Goal: Complete application form: Complete application form

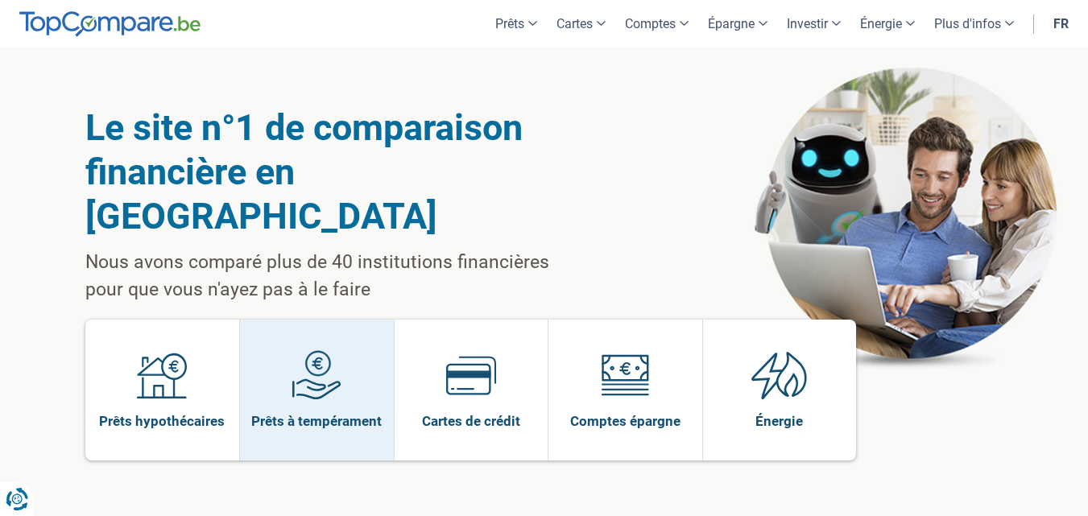
click at [329, 350] on img at bounding box center [317, 375] width 50 height 50
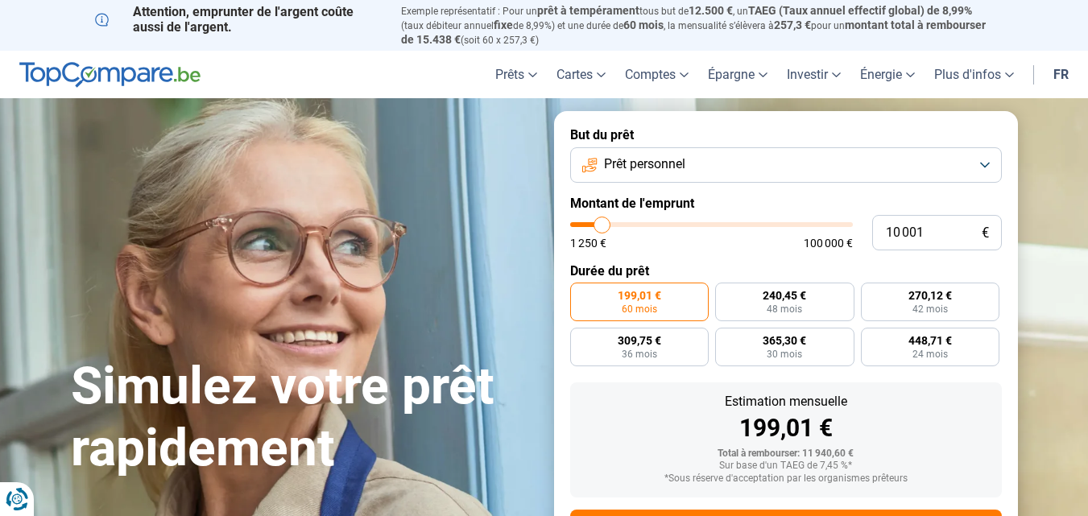
type input "12 750"
type input "12750"
type input "13 250"
type input "13250"
type input "14 000"
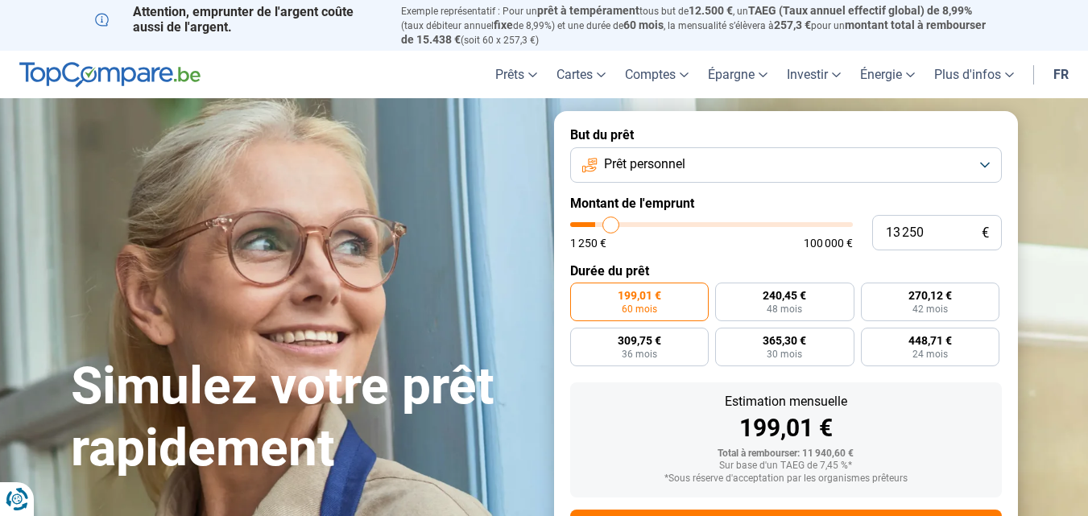
type input "14000"
type input "14 250"
type input "14250"
type input "14 500"
type input "14500"
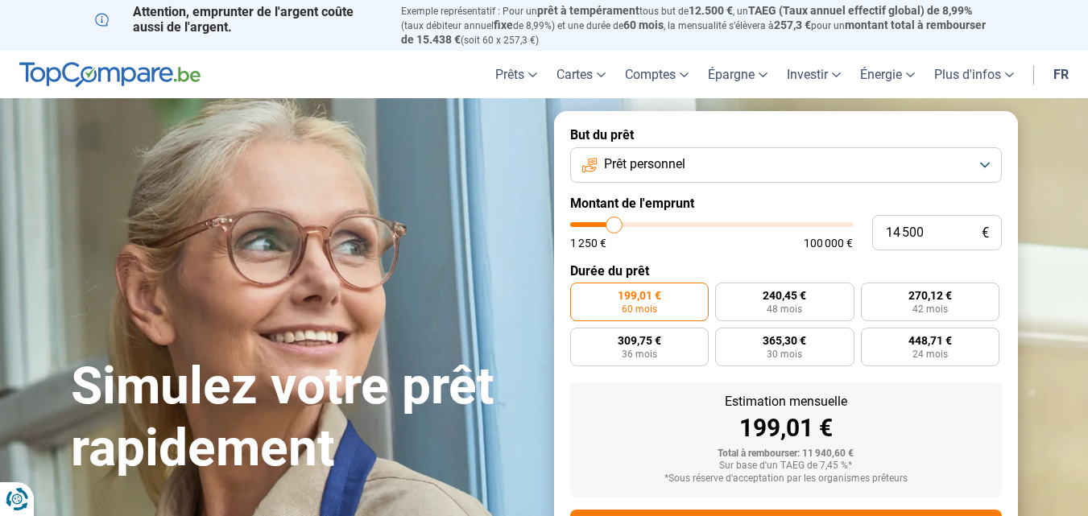
type input "15 000"
type input "15000"
type input "15 750"
type input "15750"
type input "16 000"
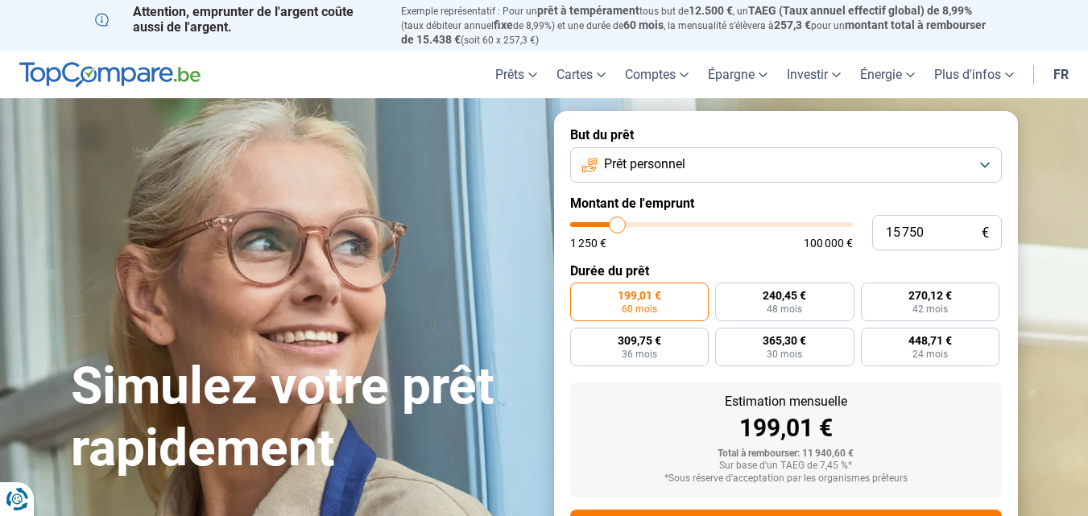
type input "16000"
type input "17 000"
type input "17000"
type input "17 500"
type input "17500"
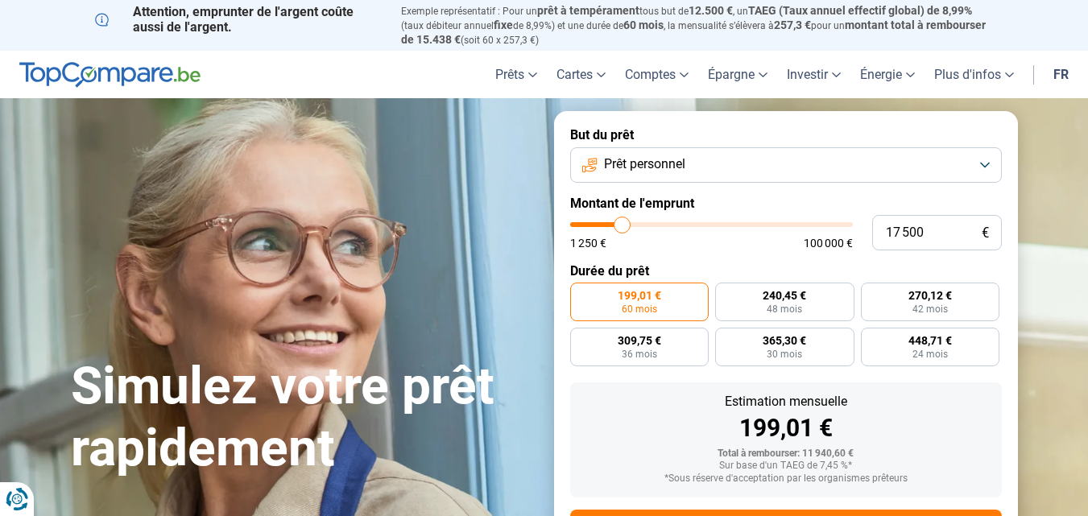
type input "17 750"
type input "17750"
type input "18 000"
type input "18000"
type input "18 750"
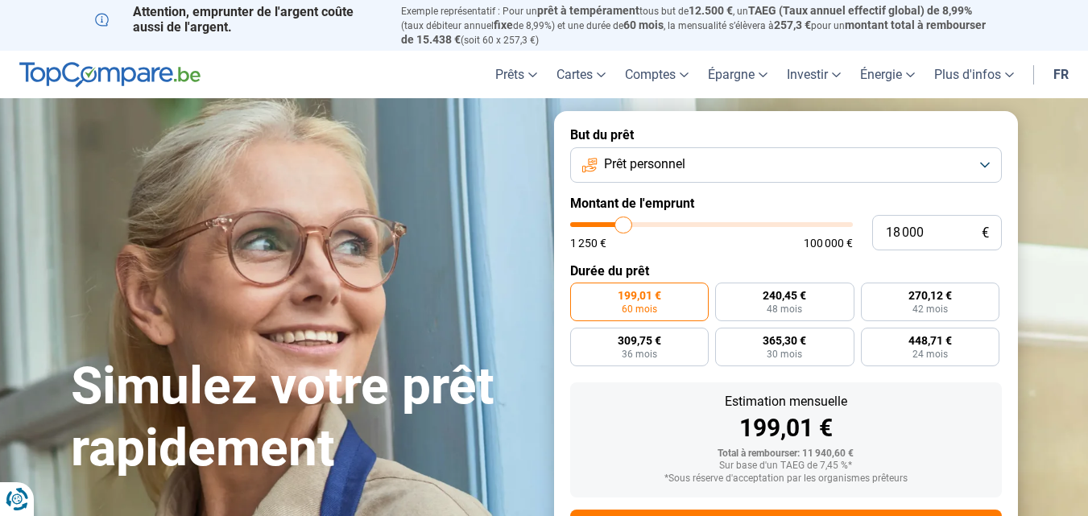
type input "18750"
type input "18 500"
type input "18500"
type input "18 000"
type input "18000"
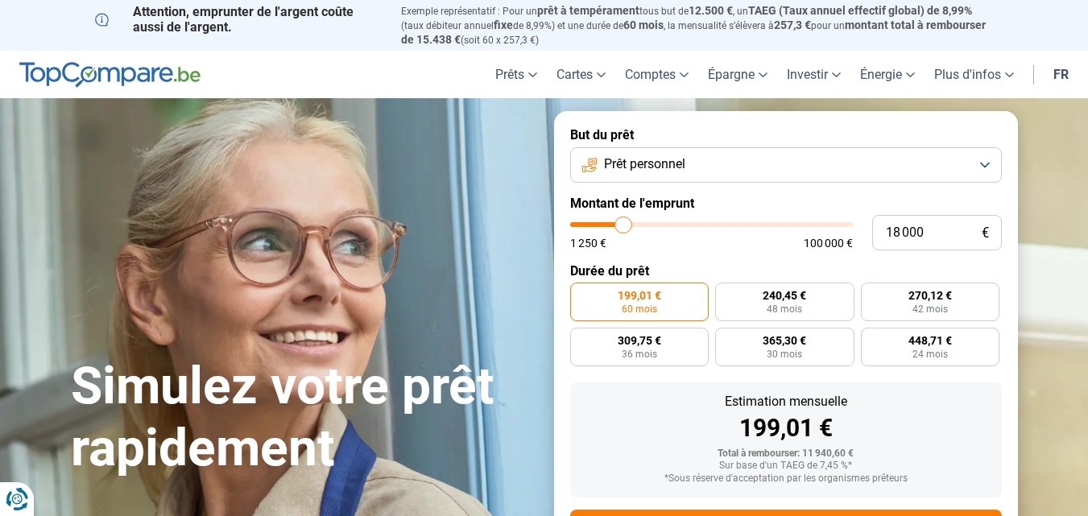
type input "17 250"
type input "17250"
type input "16 500"
type input "16500"
type input "16 000"
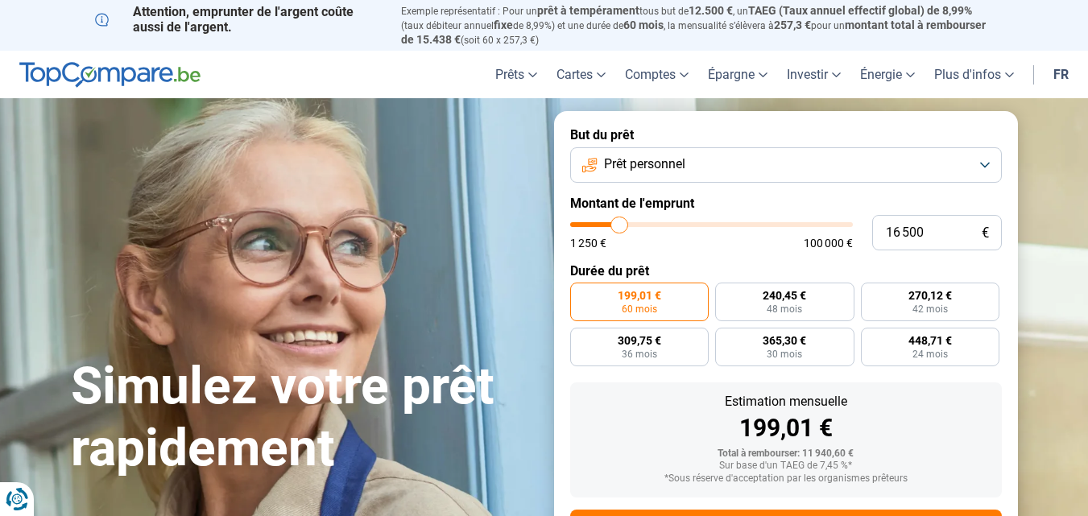
type input "16000"
type input "15 500"
type input "15500"
type input "14 000"
type input "14000"
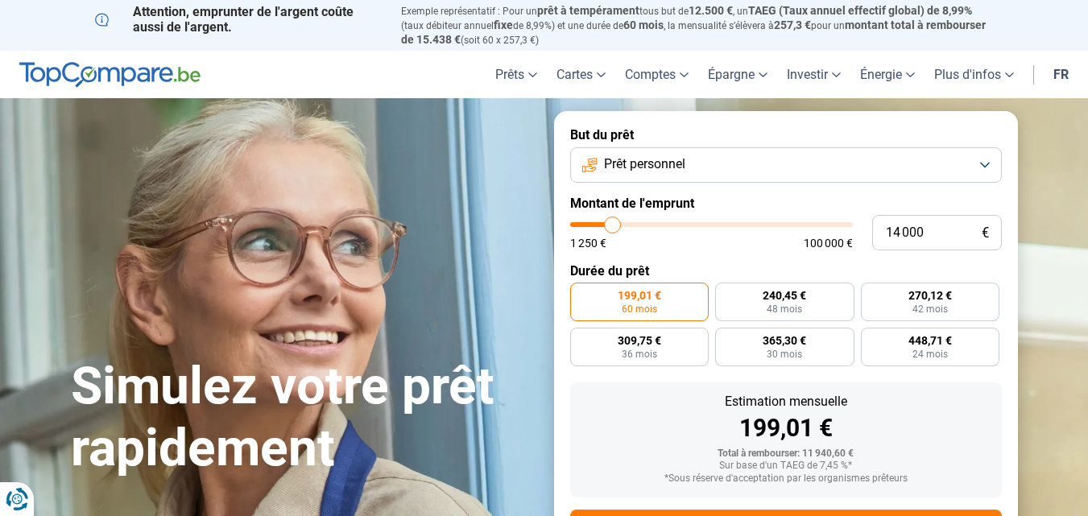
type input "13 250"
type input "13250"
type input "12 500"
type input "12500"
type input "11 750"
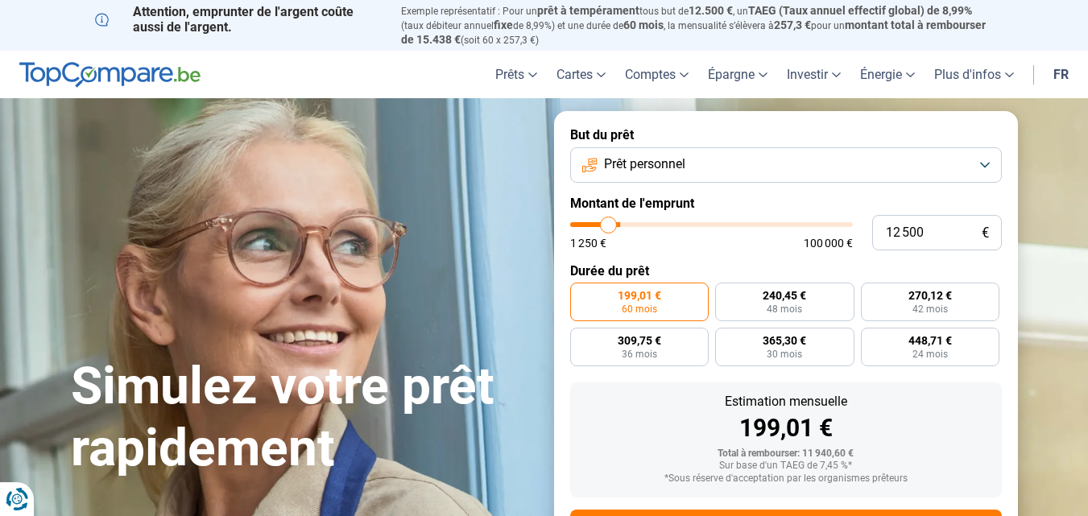
type input "11750"
type input "11 500"
type input "11500"
type input "11 000"
type input "11000"
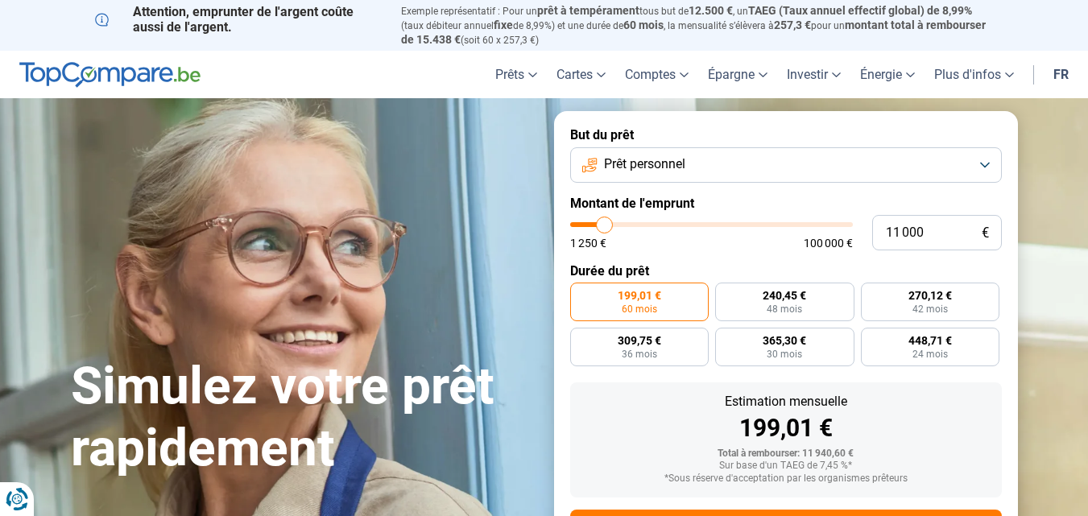
type input "10 250"
type input "10250"
type input "6 750"
type input "6750"
type input "5 750"
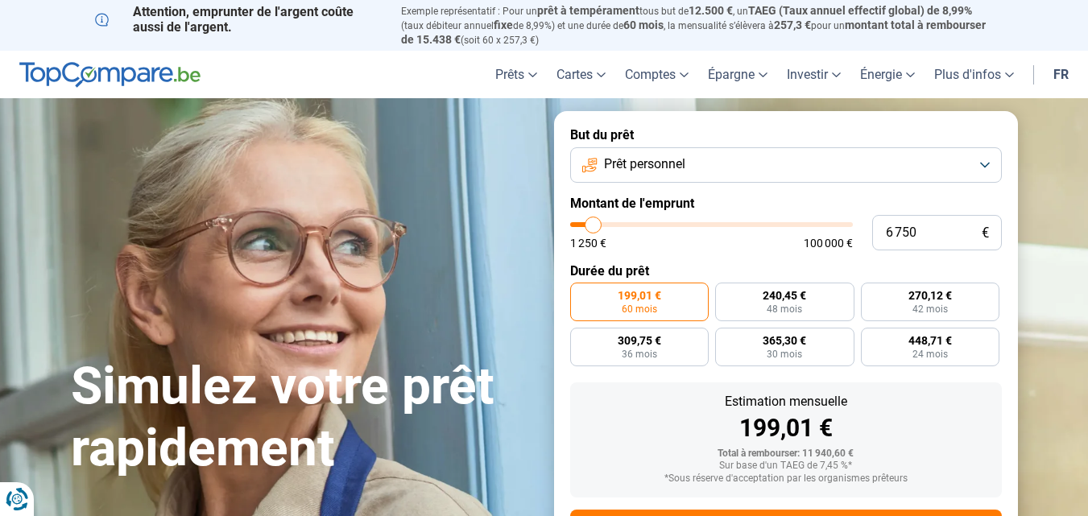
type input "5750"
type input "5 250"
type input "5250"
type input "4 250"
type input "4250"
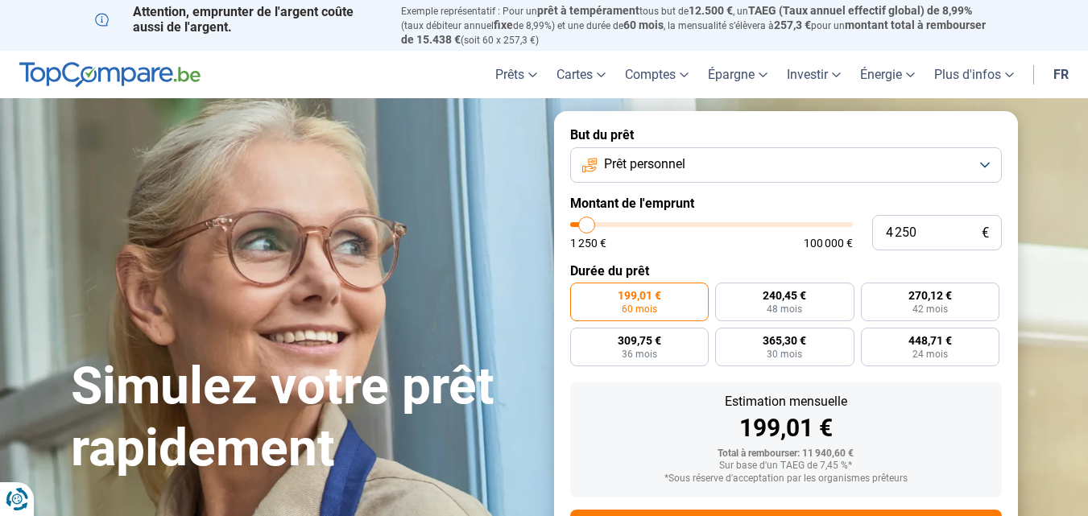
type input "2 750"
type input "2750"
type input "2 250"
type input "2250"
type input "1 250"
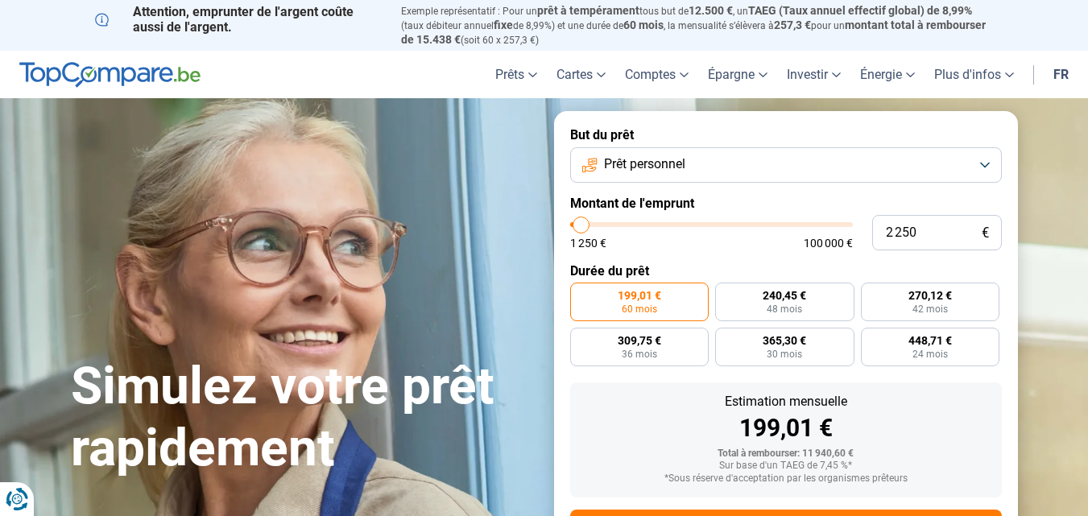
type input "1250"
type input "1 500"
type input "1500"
type input "2 500"
type input "2500"
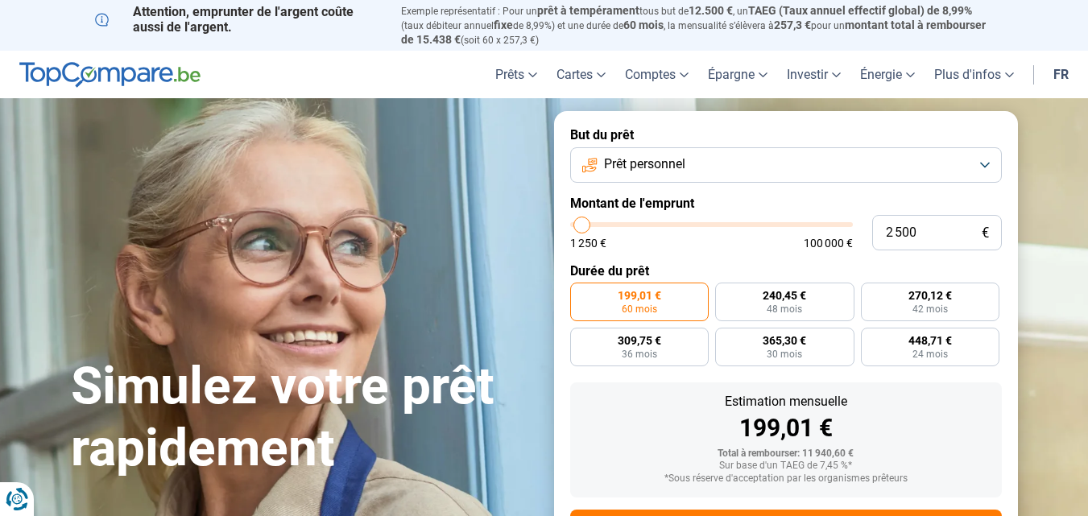
type input "2 750"
type input "2750"
type input "3 000"
type input "3000"
type input "3 750"
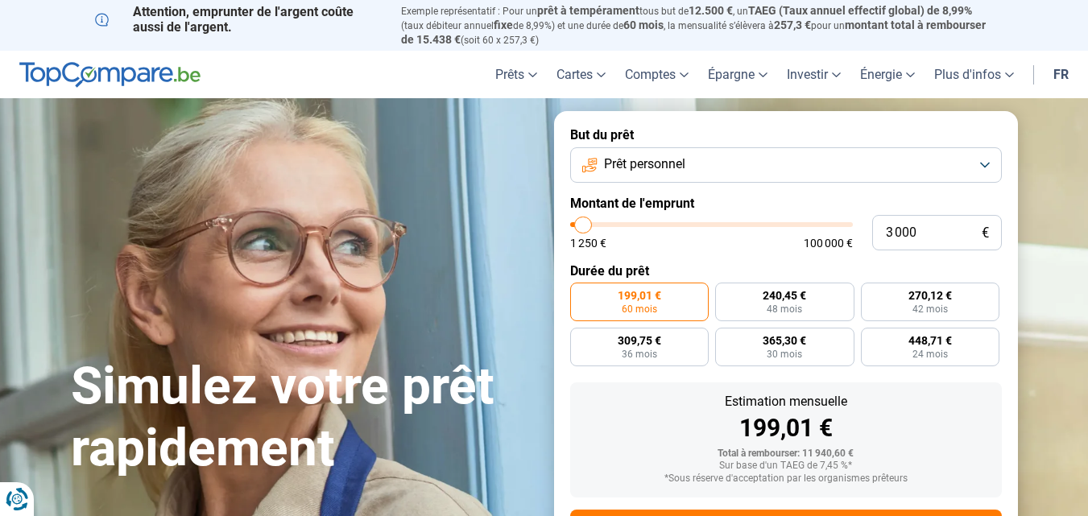
type input "3750"
type input "4 000"
type input "4000"
type input "4 250"
type input "4250"
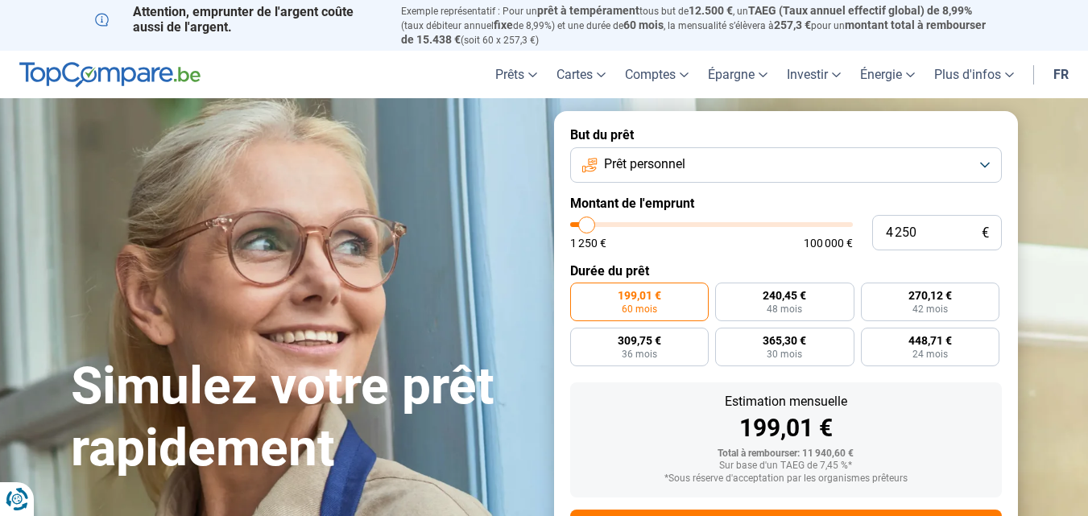
type input "4 500"
type input "4500"
type input "5 250"
type input "5250"
type input "5 500"
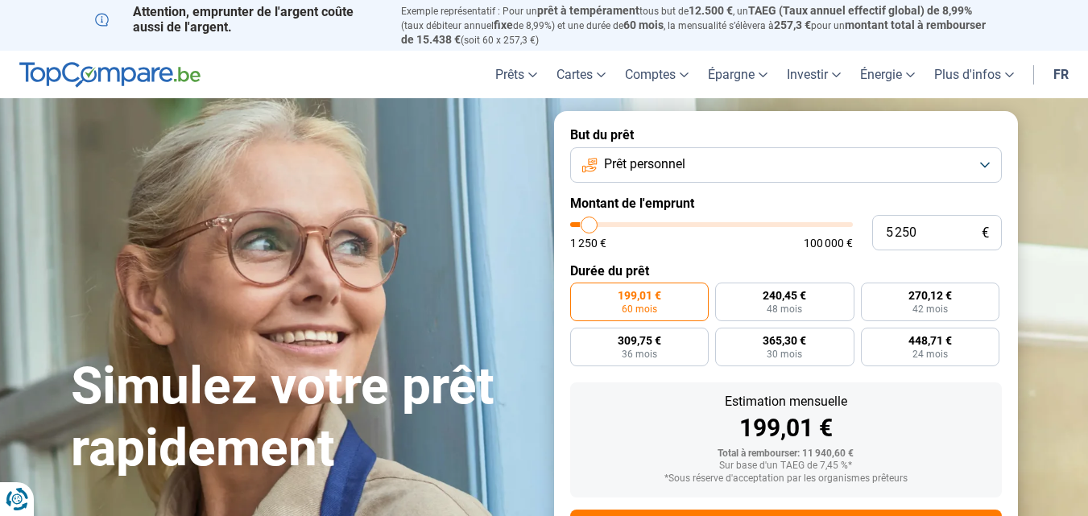
type input "5500"
type input "5 750"
type input "5750"
type input "6 000"
type input "6000"
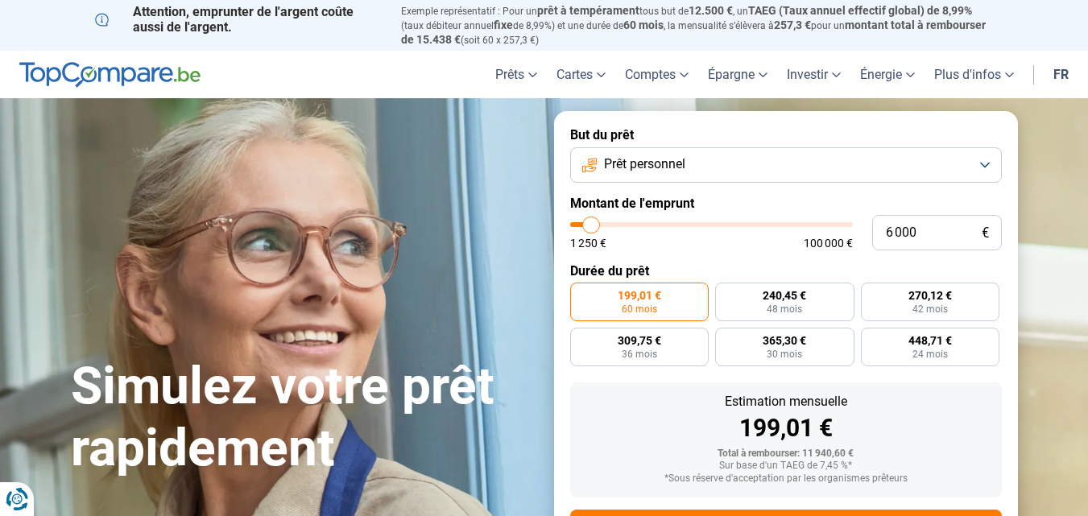
type input "6 750"
type input "6750"
type input "7 000"
type input "7000"
type input "7 250"
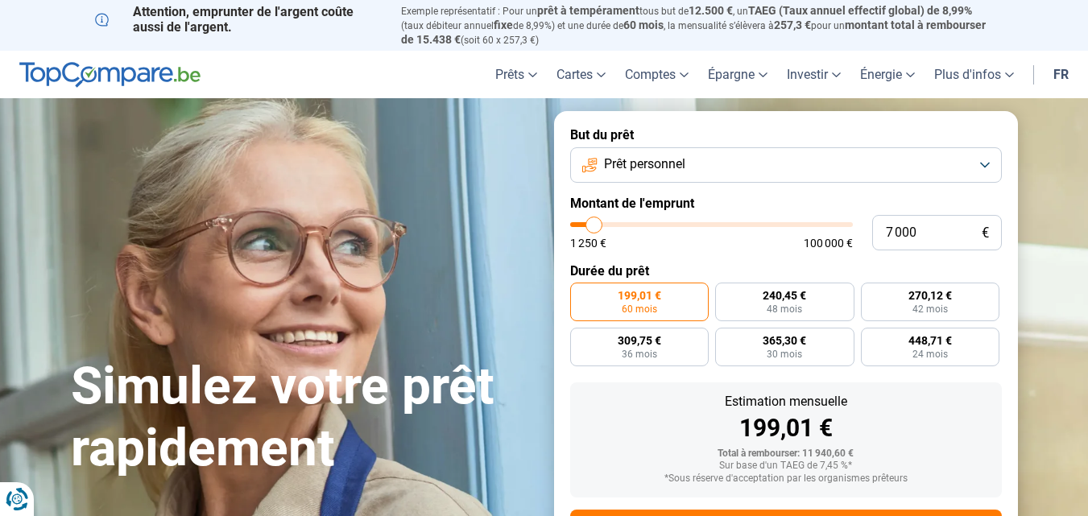
type input "7250"
type input "7 500"
type input "7500"
type input "8 000"
type input "8000"
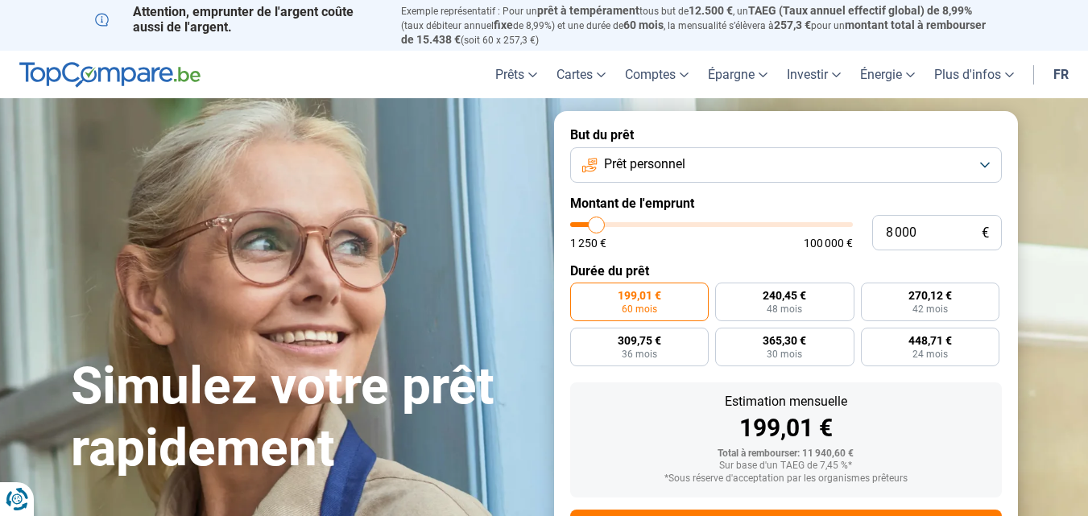
click at [597, 227] on input "range" at bounding box center [711, 224] width 283 height 5
radio input "true"
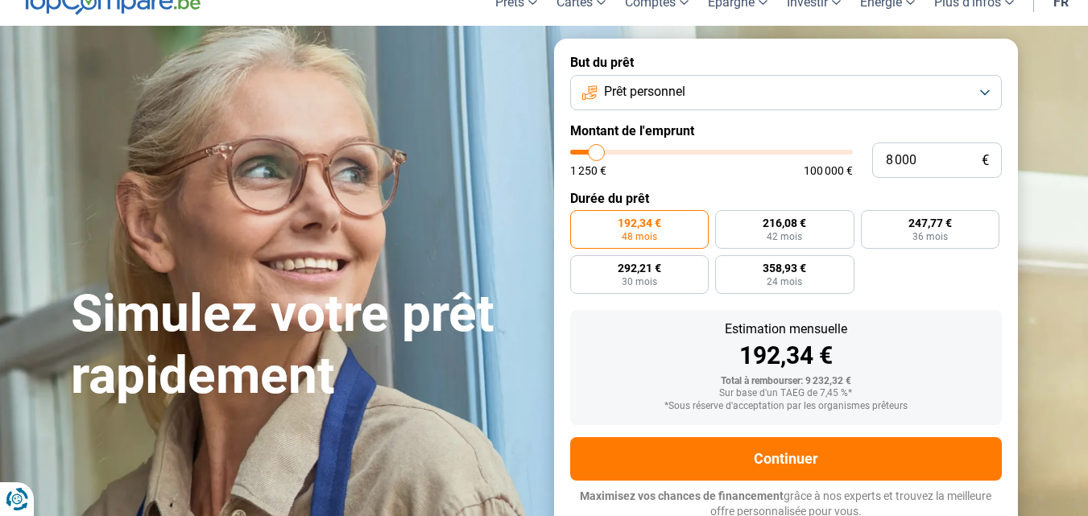
scroll to position [75, 0]
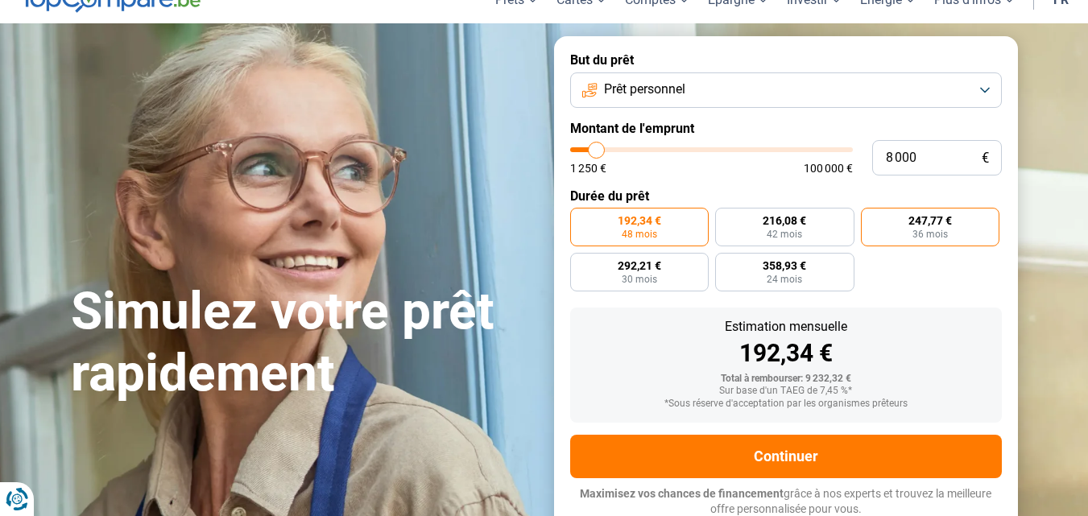
click at [951, 228] on label "247,77 € 36 mois" at bounding box center [930, 227] width 139 height 39
click at [872, 218] on input "247,77 € 36 mois" at bounding box center [866, 213] width 10 height 10
radio input "true"
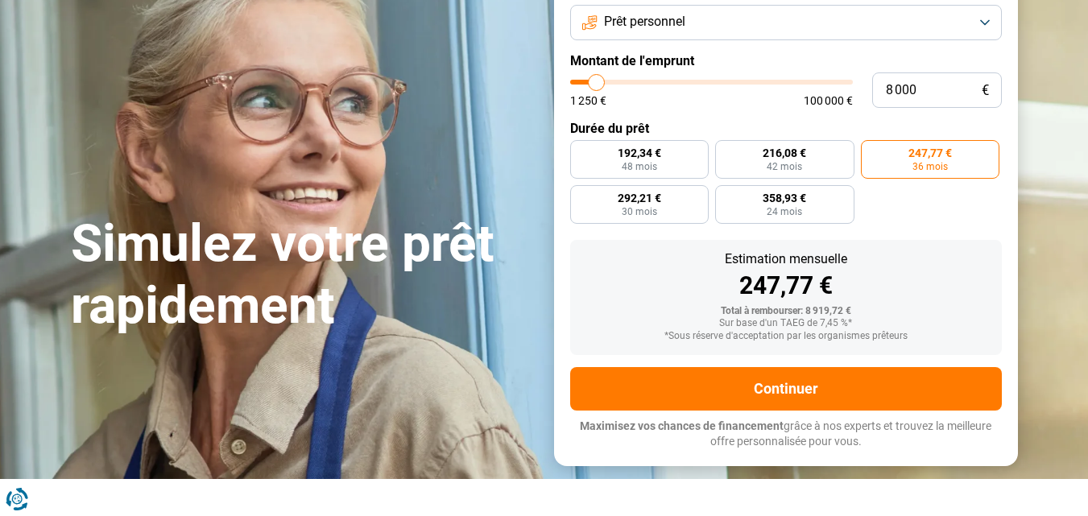
scroll to position [155, 0]
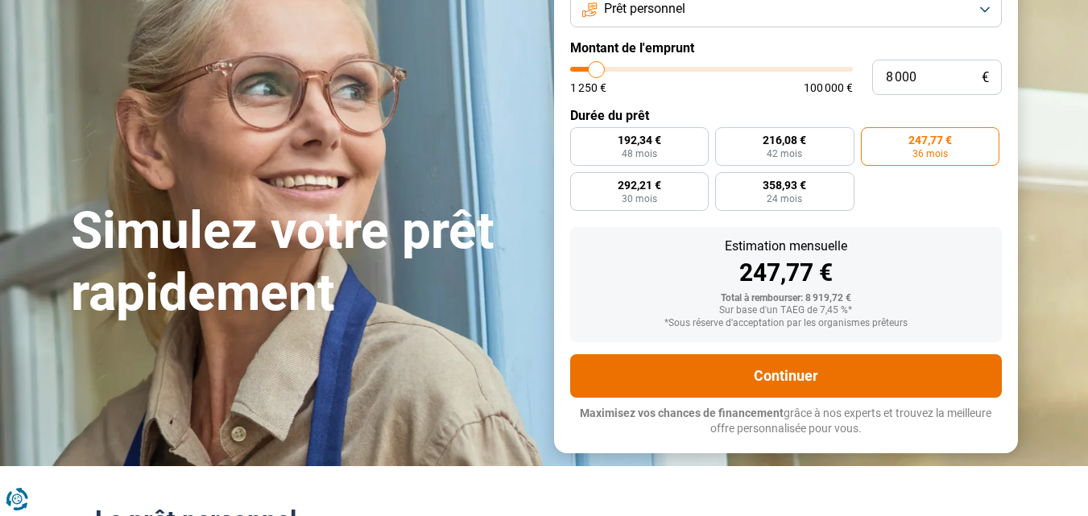
click at [735, 371] on button "Continuer" at bounding box center [786, 375] width 432 height 43
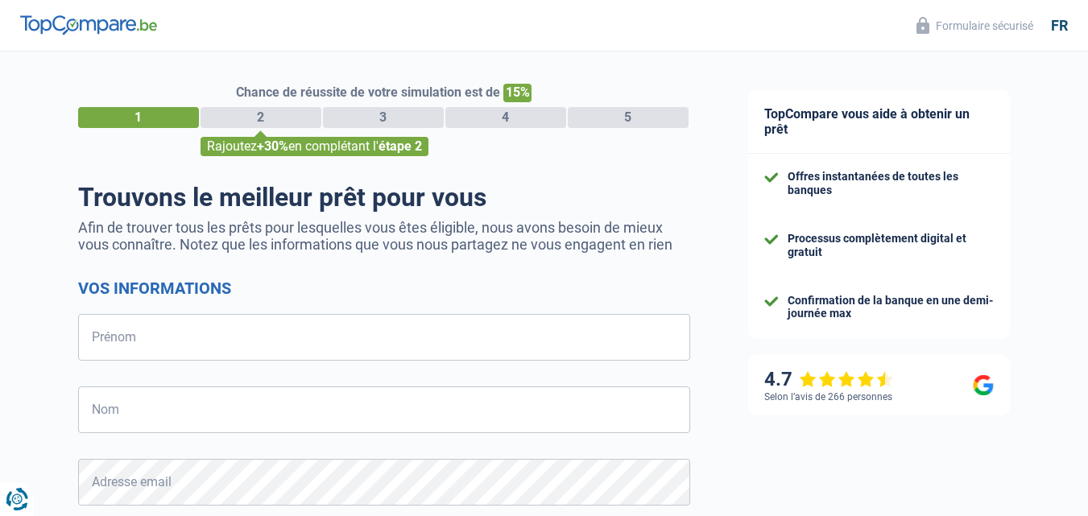
select select "32"
click at [266, 354] on input "Prénom" at bounding box center [384, 337] width 612 height 47
type input "Lauralie"
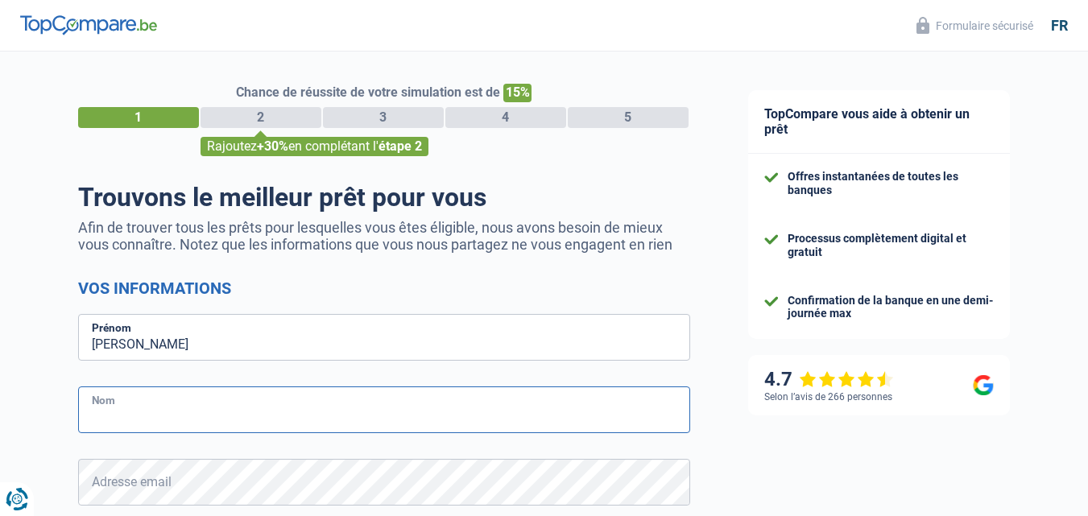
click at [155, 408] on input "Nom" at bounding box center [384, 410] width 612 height 47
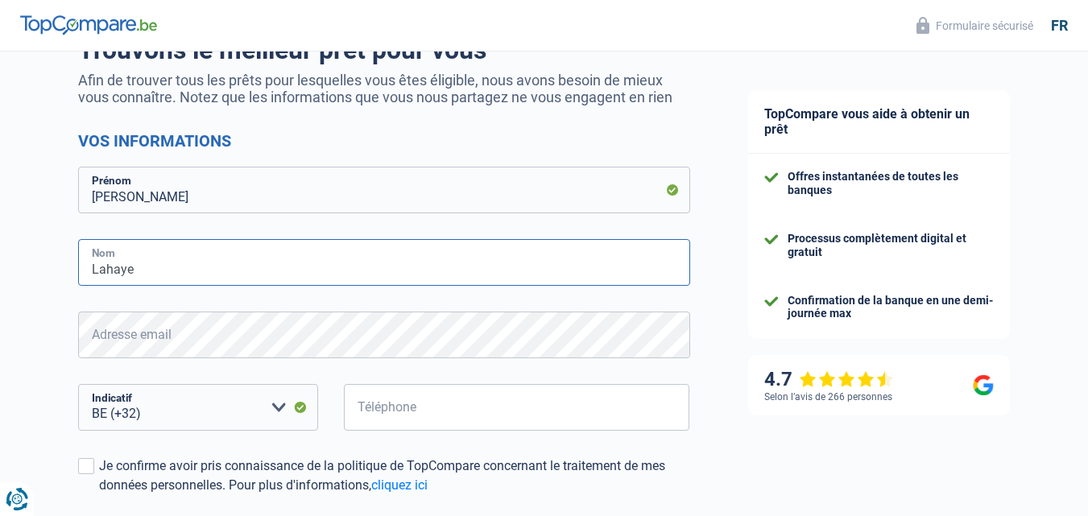
scroll to position [161, 0]
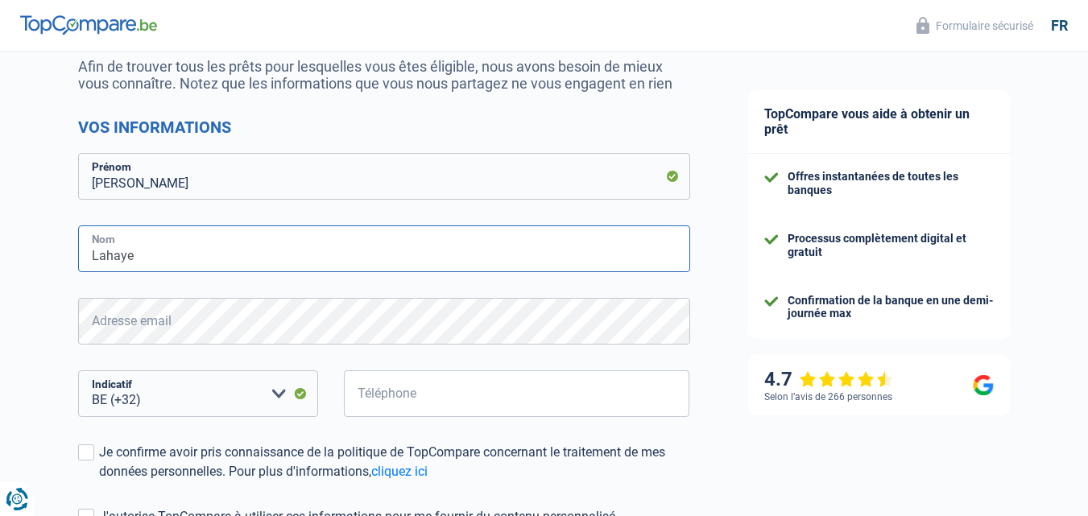
type input "Lahaye"
click at [499, 406] on input "Téléphone" at bounding box center [517, 394] width 346 height 47
type input "0494841525"
click at [85, 452] on span at bounding box center [86, 453] width 16 height 16
click at [99, 482] on input "Je confirme avoir pris connaissance de la politique de TopCompare concernant le…" at bounding box center [99, 482] width 0 height 0
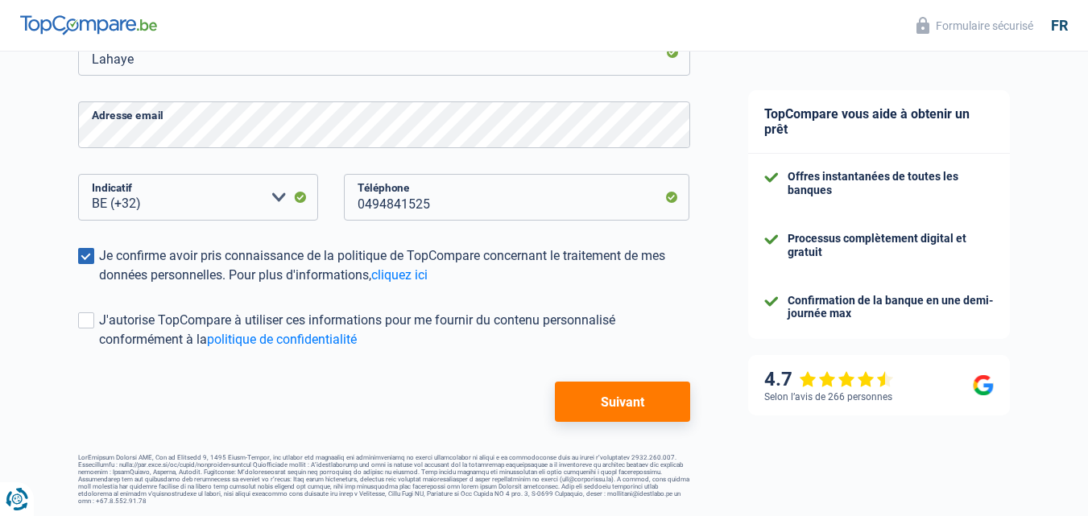
scroll to position [358, 0]
click at [91, 325] on span at bounding box center [86, 320] width 16 height 16
click at [99, 349] on input "J'autorise TopCompare à utiliser ces informations pour me fournir du contenu pe…" at bounding box center [99, 349] width 0 height 0
click at [622, 408] on button "Suivant" at bounding box center [622, 401] width 135 height 40
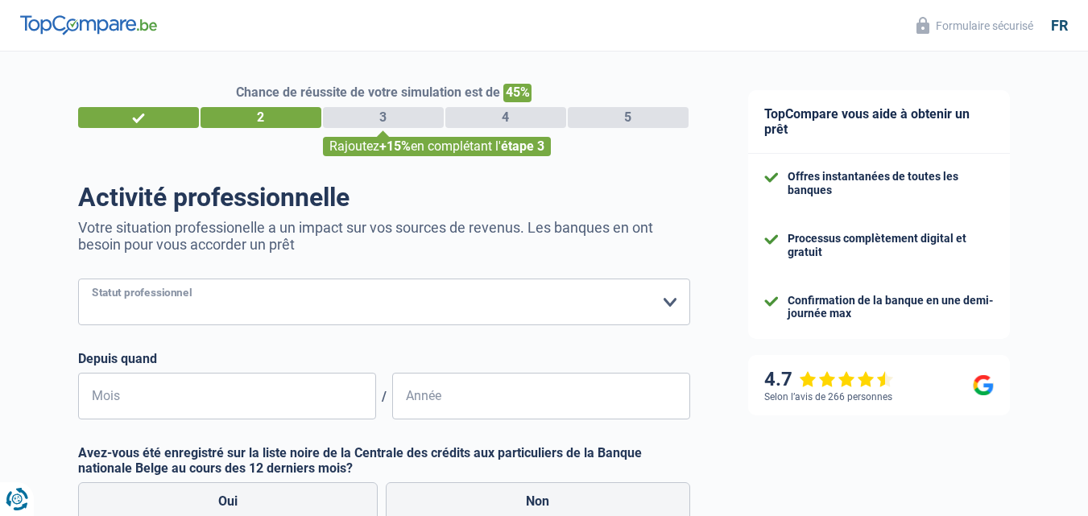
click at [674, 304] on select "Ouvrier Employé privé Employé public Invalide Indépendant Pensionné Chômeur Mut…" at bounding box center [384, 302] width 612 height 47
select select "privateEmployee"
click at [78, 280] on select "Ouvrier Employé privé Employé public Invalide Indépendant Pensionné Chômeur Mut…" at bounding box center [384, 302] width 612 height 47
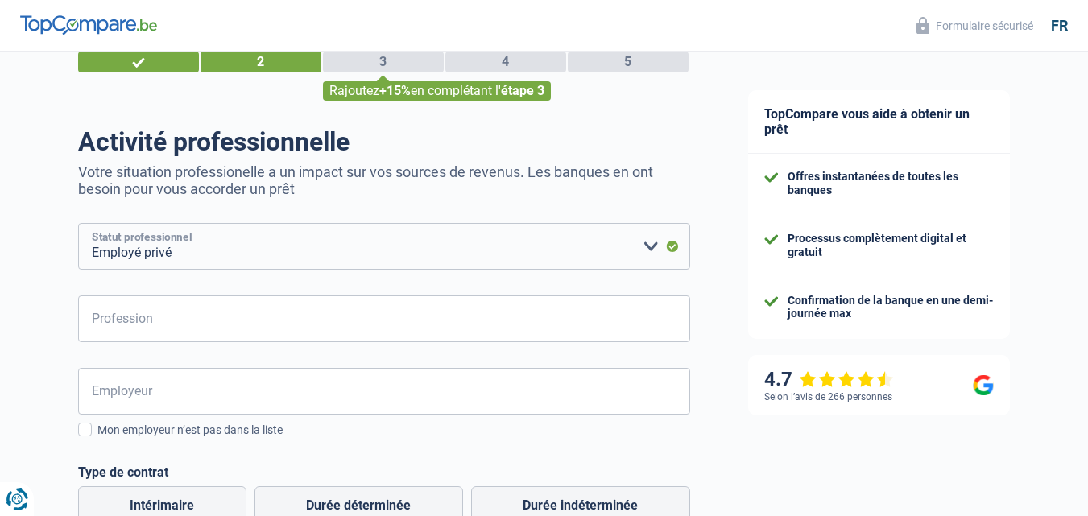
scroll to position [81, 0]
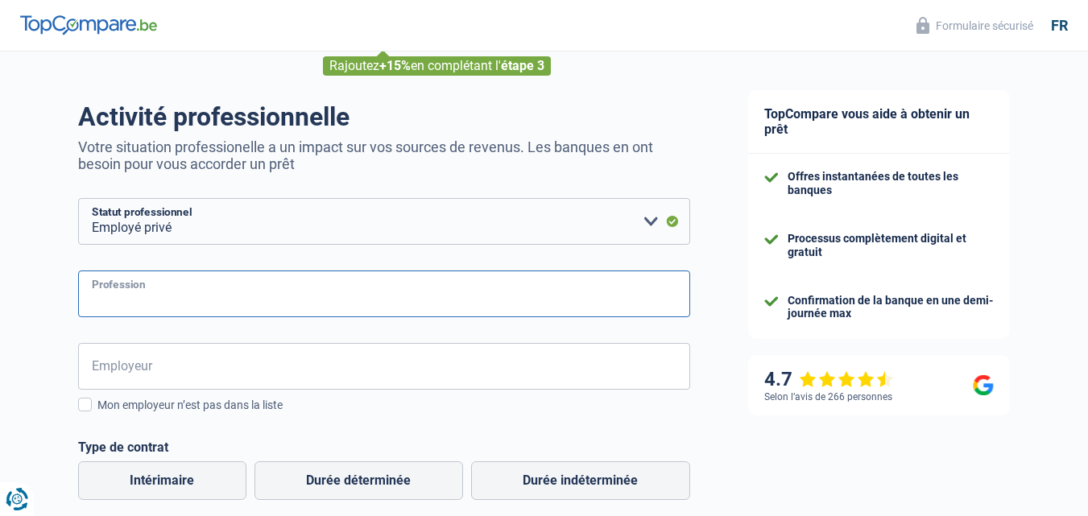
click at [159, 295] on input "Profession" at bounding box center [384, 294] width 612 height 47
type input "Vendeuse et educatrice"
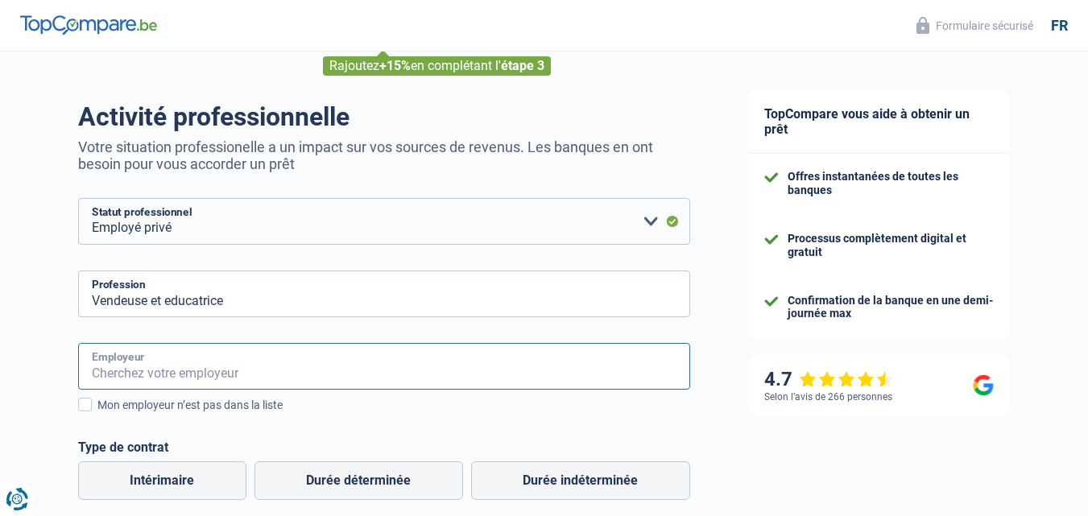
click at [235, 366] on input "Employeur" at bounding box center [384, 366] width 612 height 47
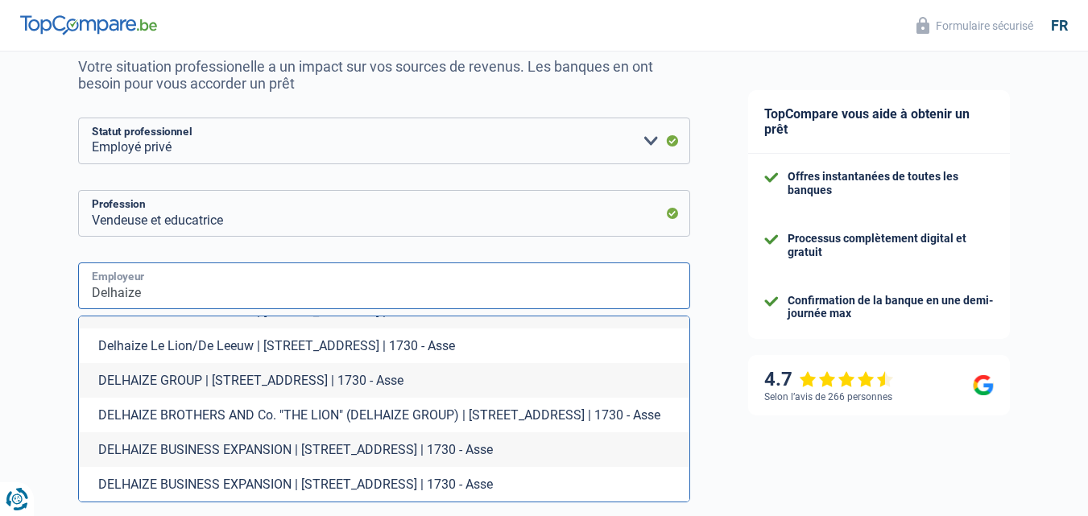
scroll to position [176, 0]
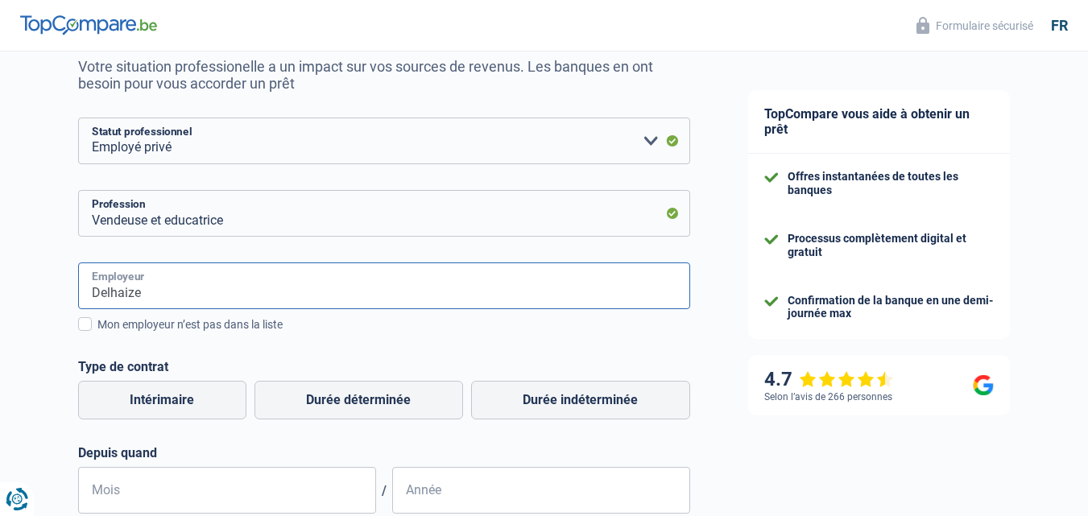
click at [150, 303] on input "Delhaize" at bounding box center [384, 286] width 612 height 47
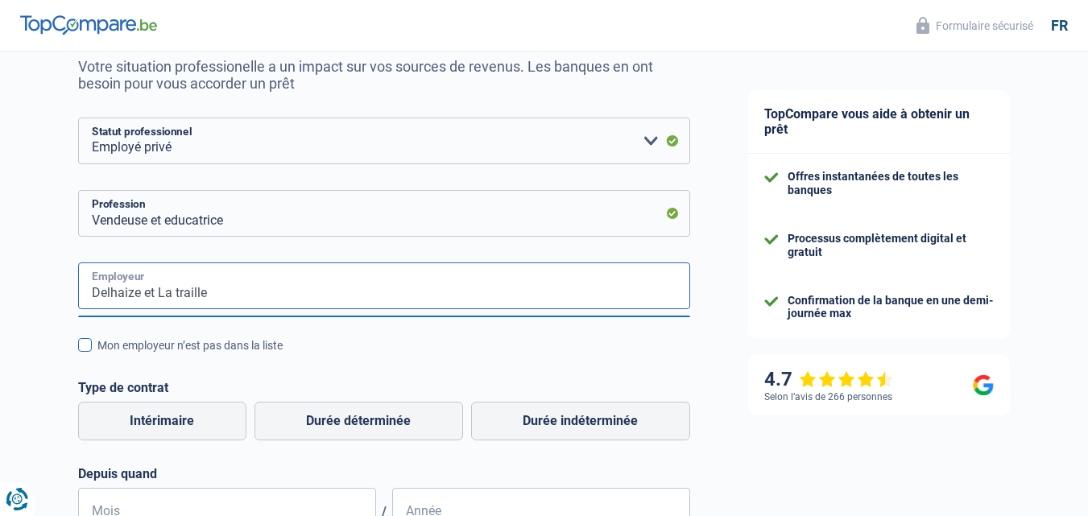
type input "Delhaize et La traille"
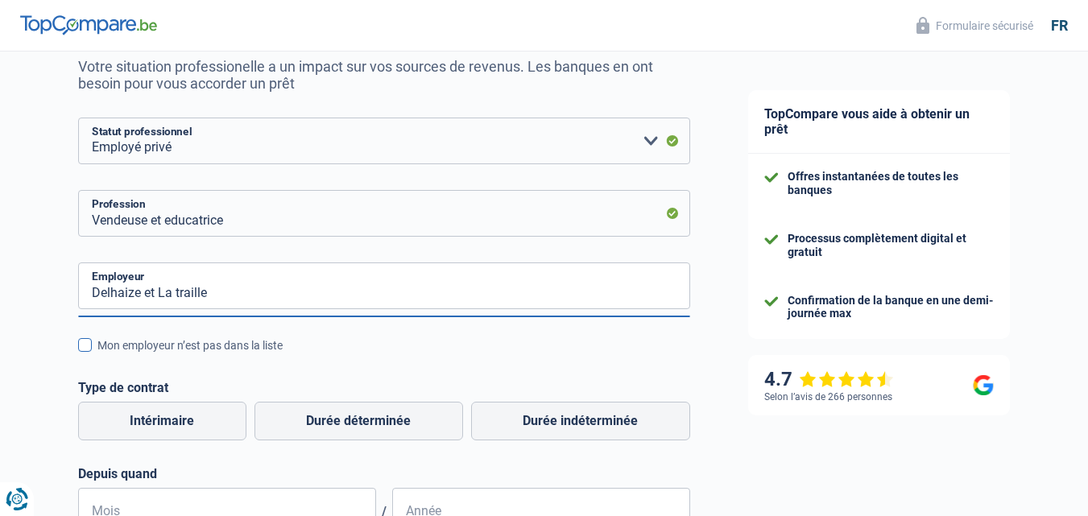
click at [86, 348] on span at bounding box center [85, 345] width 14 height 14
click at [97, 354] on input "Mon employeur n’est pas dans la liste" at bounding box center [97, 354] width 0 height 0
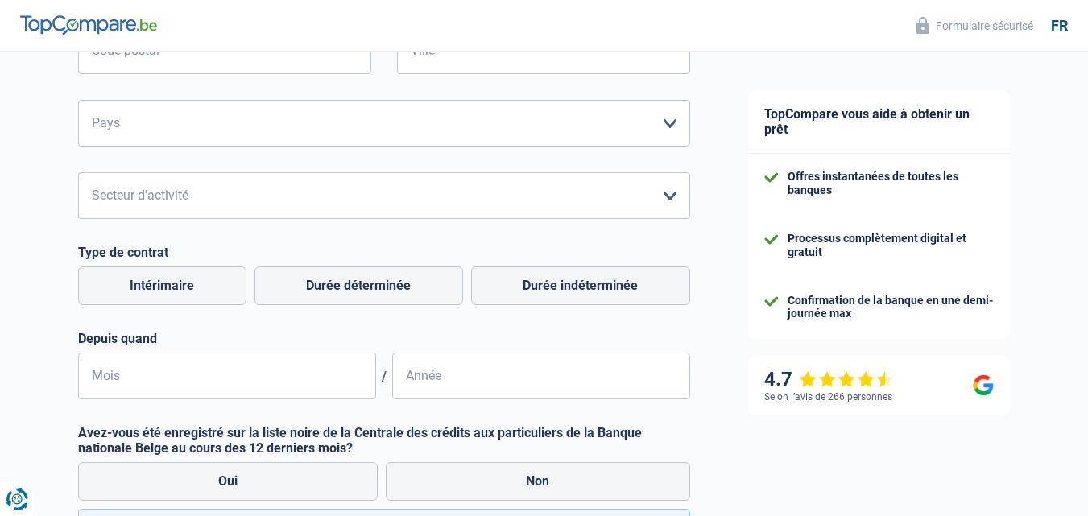
scroll to position [564, 0]
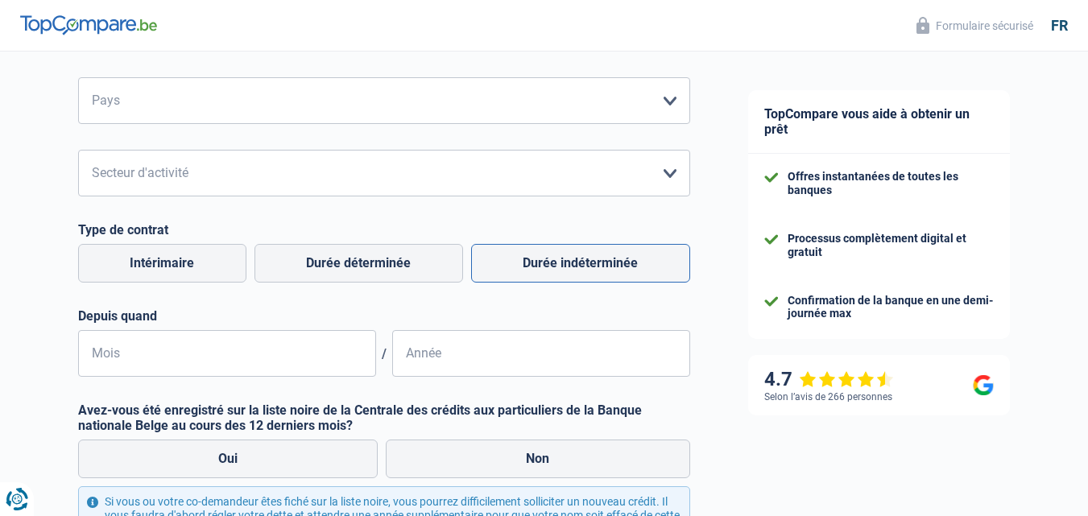
click at [589, 269] on label "Durée indéterminée" at bounding box center [580, 263] width 219 height 39
click at [589, 269] on input "Durée indéterminée" at bounding box center [580, 263] width 219 height 39
radio input "true"
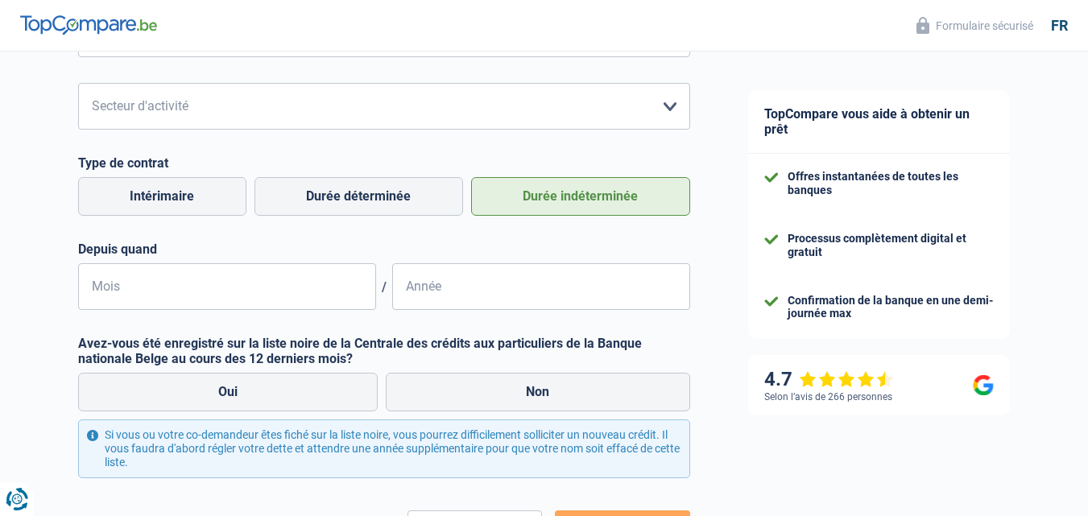
scroll to position [644, 0]
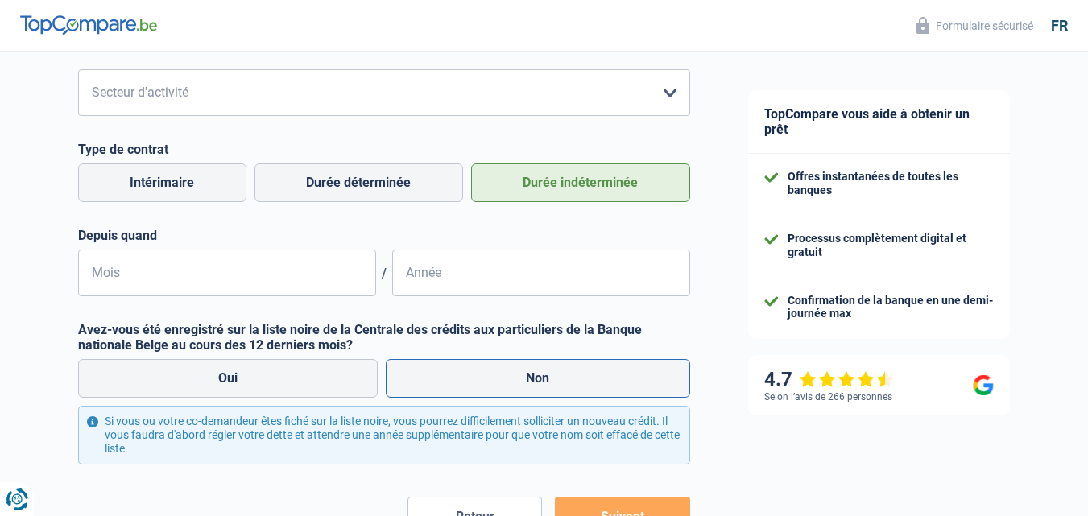
click at [532, 383] on label "Non" at bounding box center [538, 378] width 304 height 39
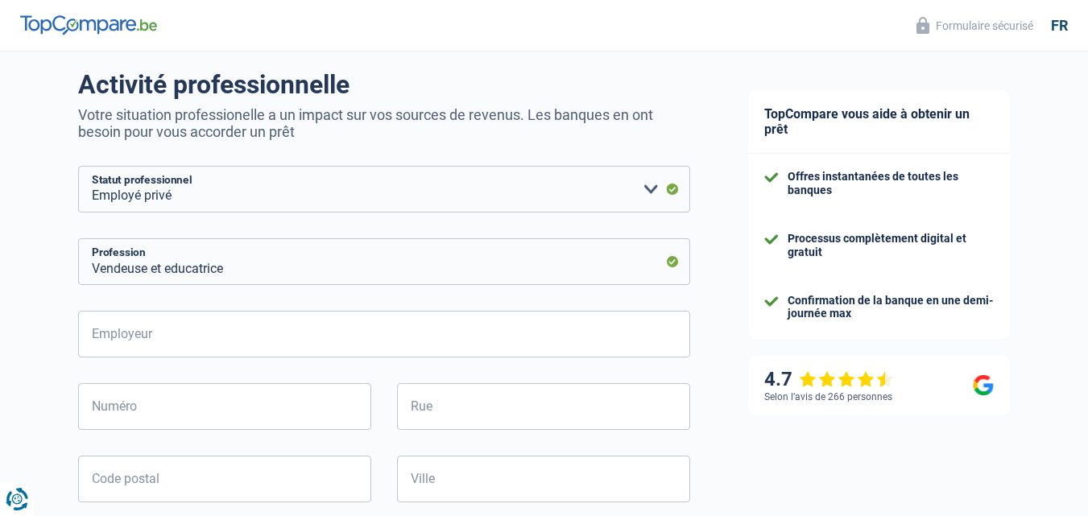
scroll to position [81, 0]
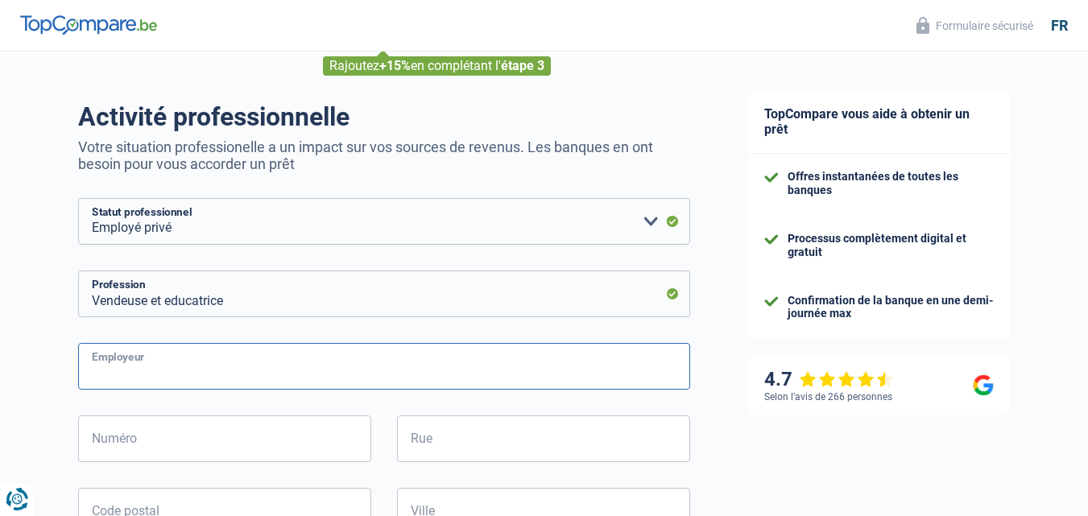
click at [234, 383] on input "Employeur" at bounding box center [384, 366] width 612 height 47
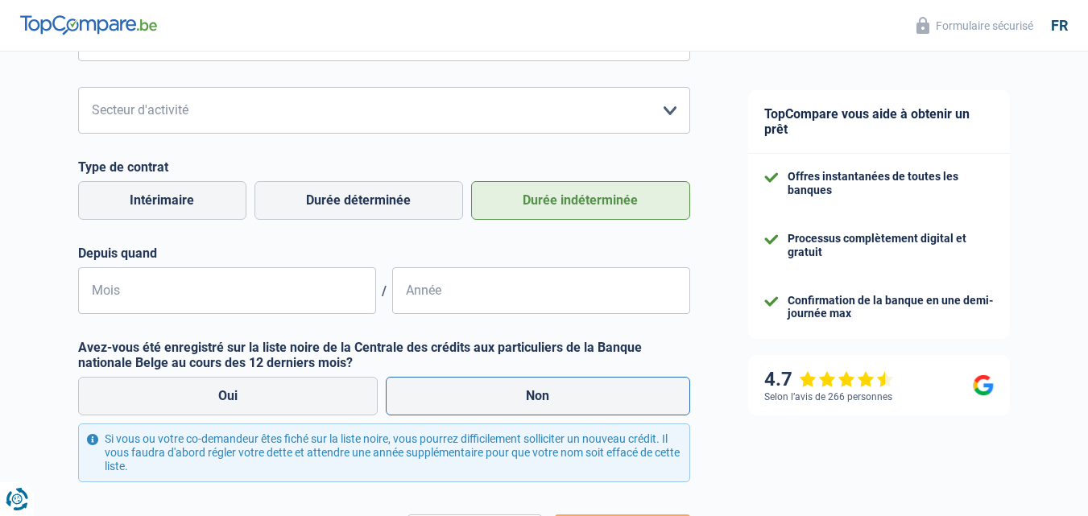
scroll to position [644, 0]
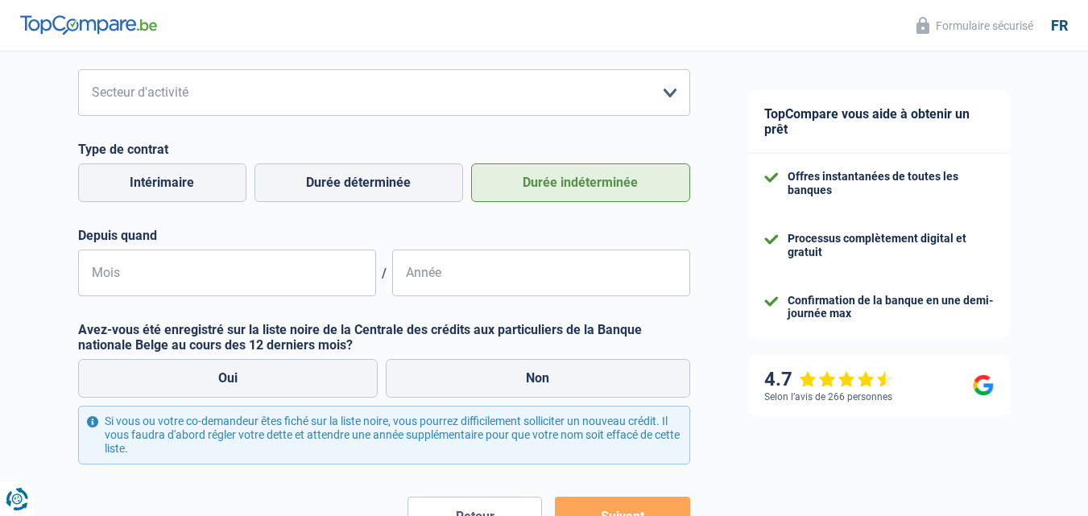
type input "Lemarc et la traille (2 emploi)"
click at [566, 380] on label "Non" at bounding box center [538, 378] width 304 height 39
click at [566, 380] on input "Non" at bounding box center [538, 378] width 304 height 39
radio input "true"
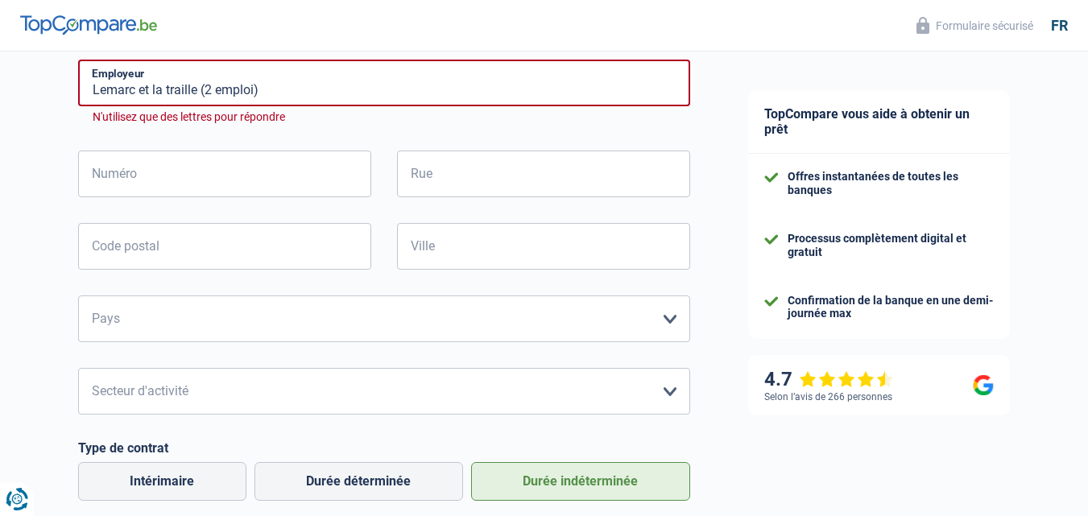
scroll to position [341, 0]
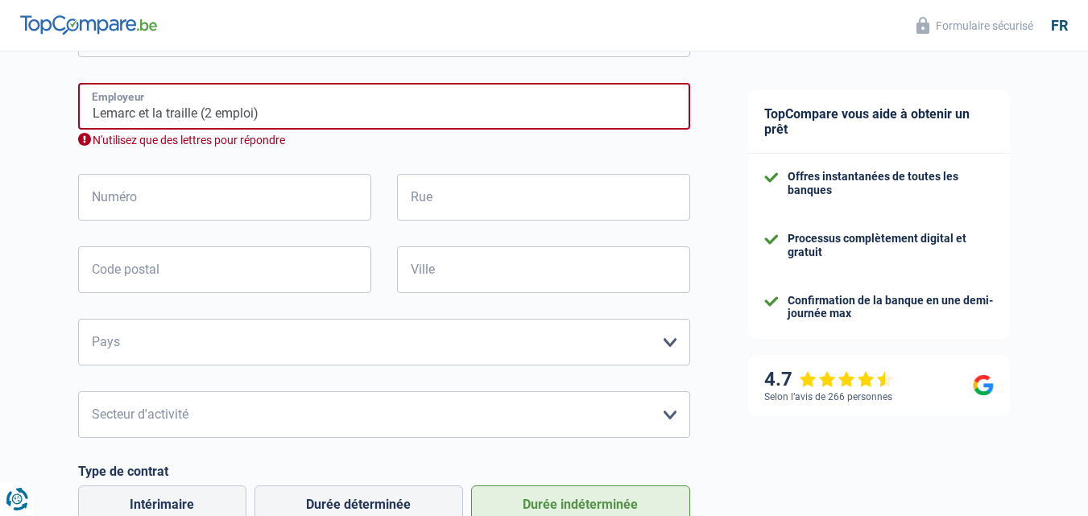
click at [211, 114] on input "Lemarc et la traille (2 emploi)" at bounding box center [384, 106] width 612 height 47
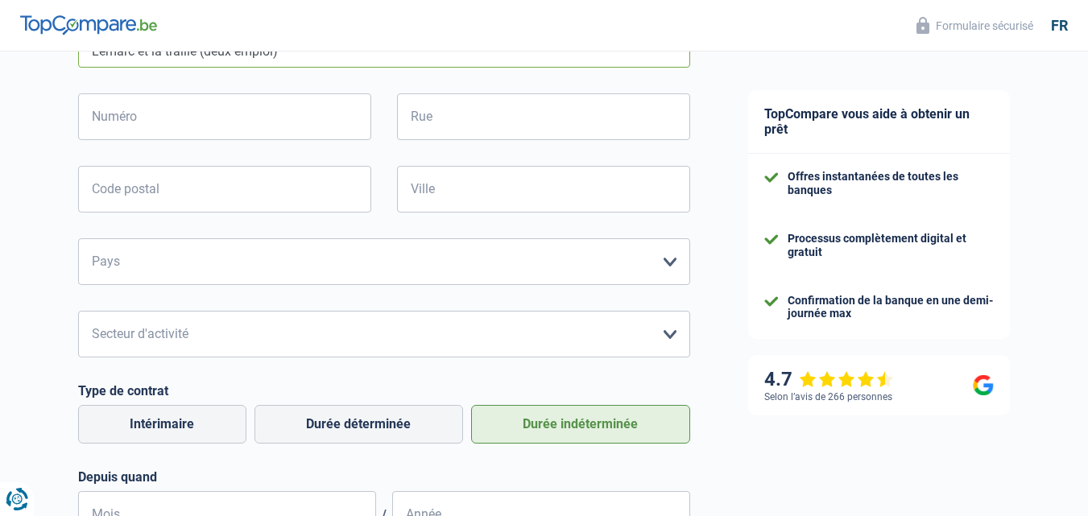
scroll to position [421, 0]
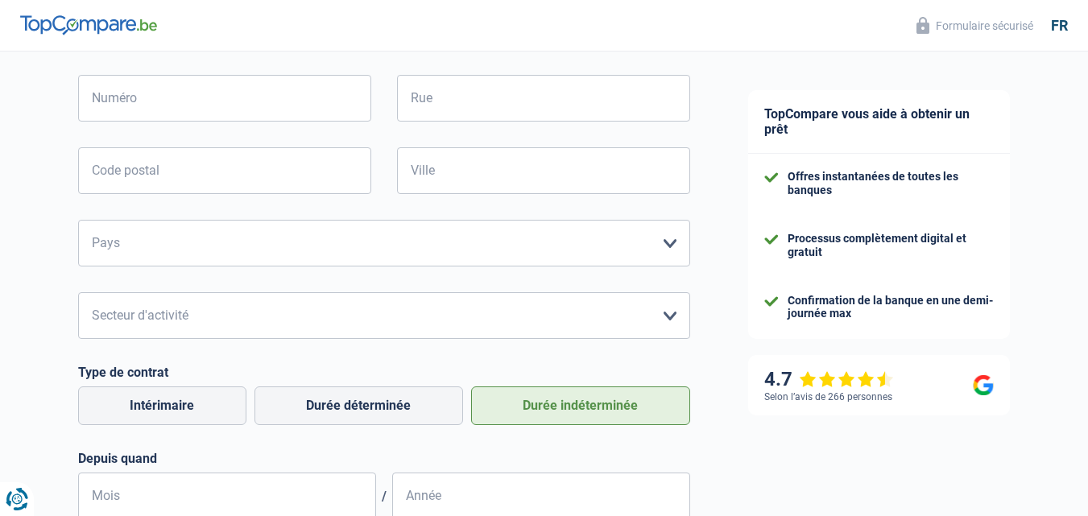
type input "Lemarc et la traille (deux emploi)"
click at [168, 110] on input "Numéro" at bounding box center [224, 98] width 293 height 47
type input "26"
click at [439, 112] on input "Rue" at bounding box center [543, 98] width 293 height 47
type input "avenue de l industrie"
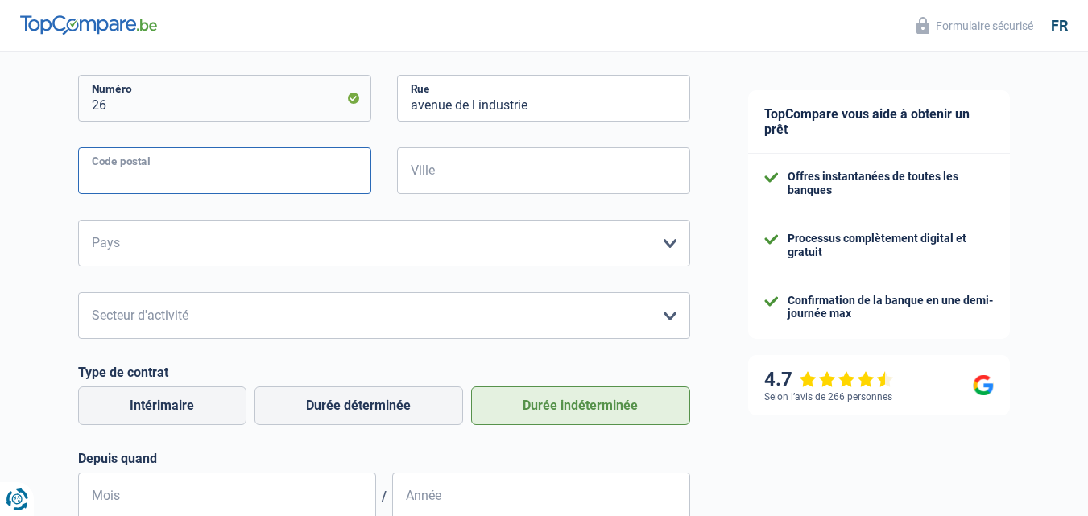
click at [180, 181] on input "Code postal" at bounding box center [224, 170] width 293 height 47
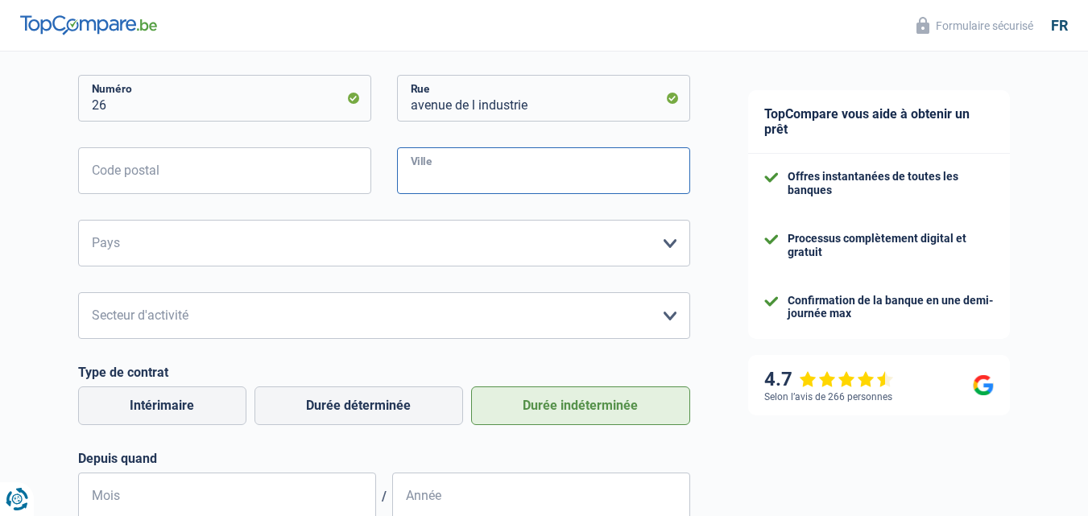
click at [461, 189] on input "Ville" at bounding box center [543, 170] width 293 height 47
type input "huy"
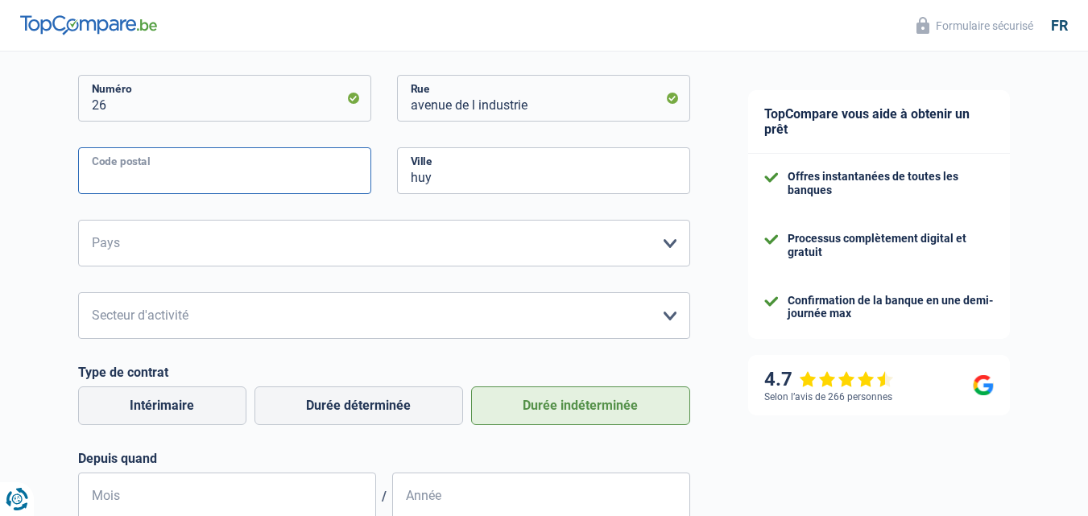
click at [275, 170] on input "Code postal" at bounding box center [224, 170] width 293 height 47
type input "4500"
click at [350, 238] on select "Belgique France Allemagne Italie Luxembourg Pays-Bas Espagne Suisse Veuillez sé…" at bounding box center [384, 243] width 612 height 47
select select "BE"
click at [78, 222] on select "Belgique France Allemagne Italie Luxembourg Pays-Bas Espagne Suisse Veuillez sé…" at bounding box center [384, 243] width 612 height 47
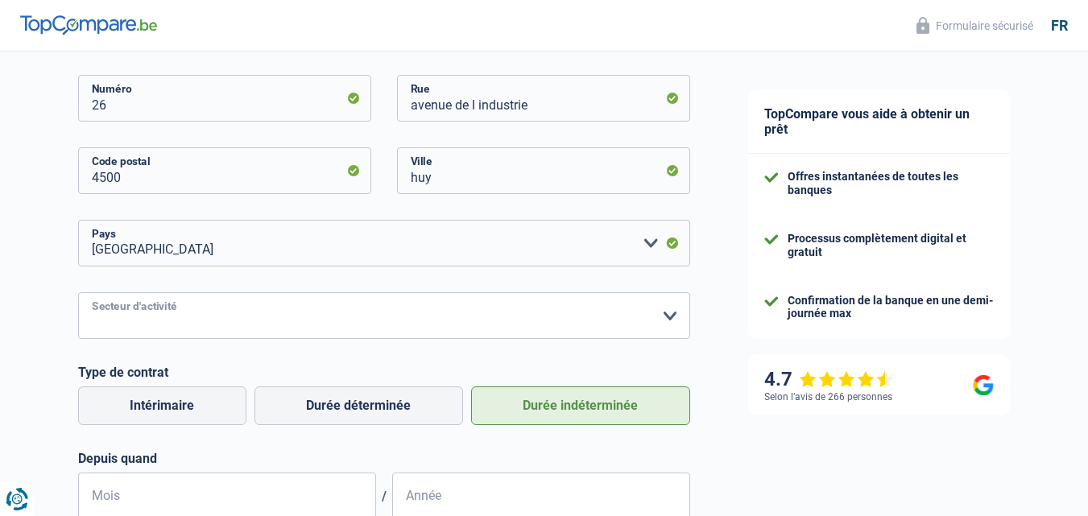
click at [672, 319] on select "Agriculture/Pêche Industrie Horeca Courier/Fitness/Taxi Construction Banques/As…" at bounding box center [384, 315] width 612 height 47
select select "smallCompanies"
click at [78, 294] on select "Agriculture/Pêche Industrie Horeca Courier/Fitness/Taxi Construction Banques/As…" at bounding box center [384, 315] width 612 height 47
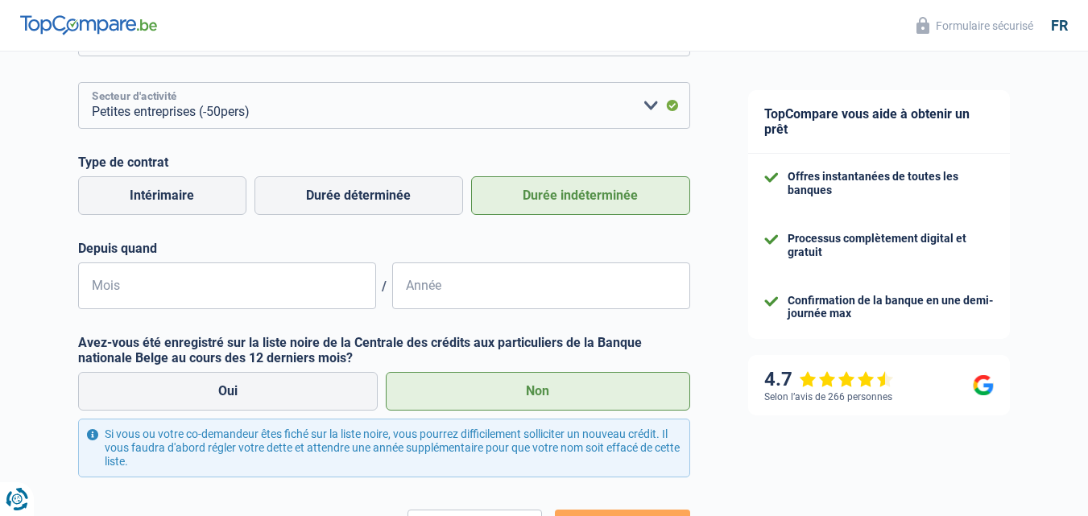
scroll to position [663, 0]
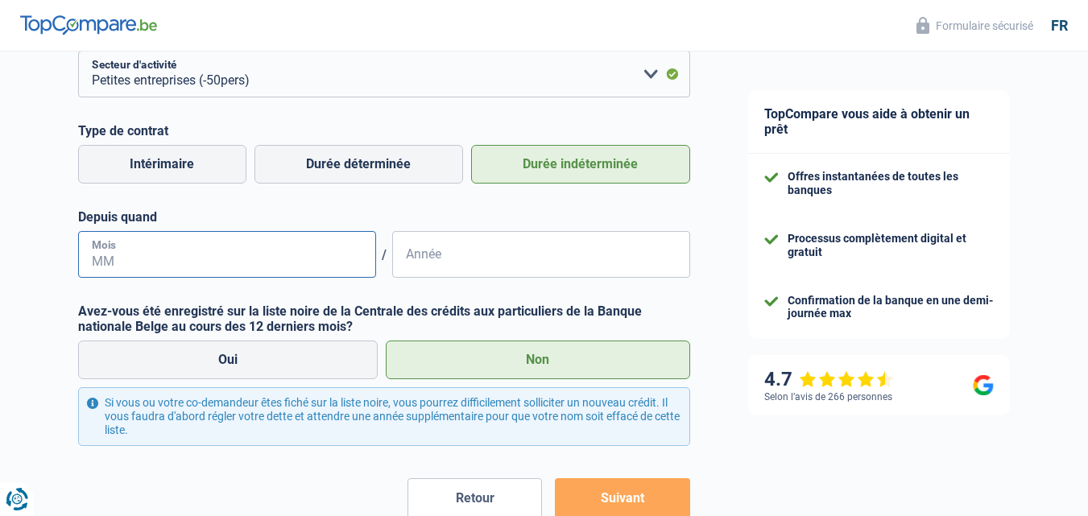
click at [308, 262] on input "Mois" at bounding box center [227, 254] width 298 height 47
type input "02"
click at [514, 261] on input "Année" at bounding box center [541, 254] width 298 height 47
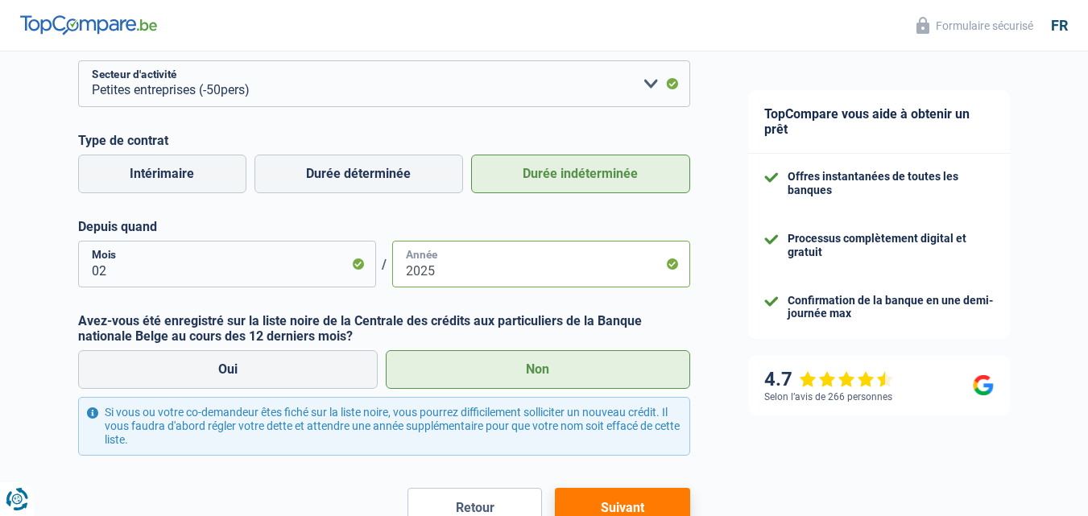
scroll to position [725, 0]
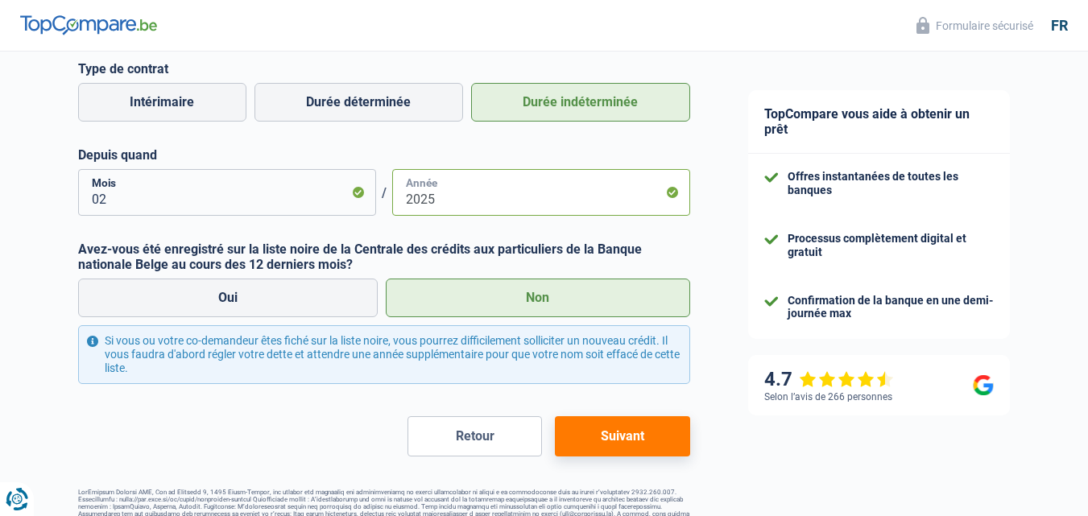
type input "2025"
click at [608, 433] on button "Suivant" at bounding box center [622, 436] width 135 height 40
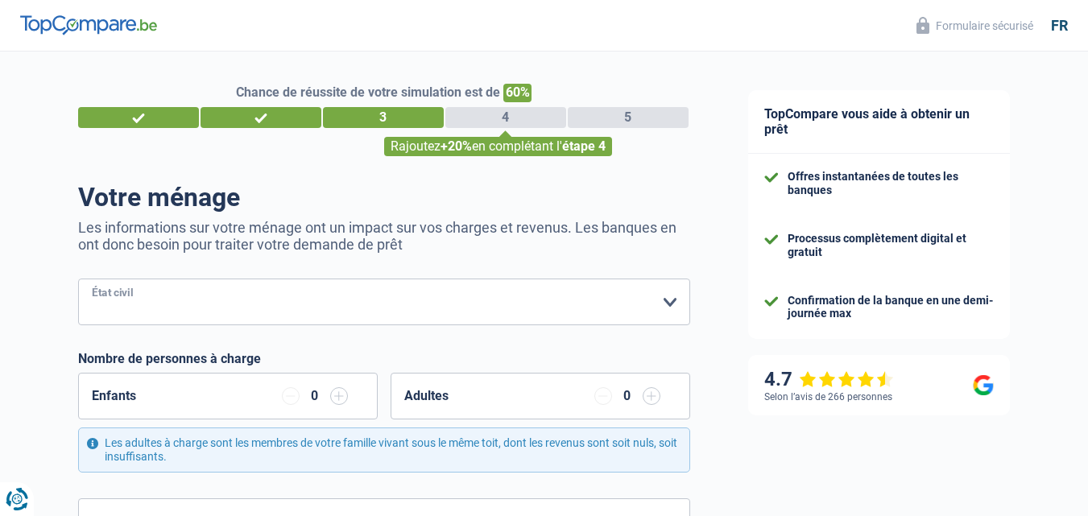
click at [665, 296] on select "Célibataire Marié(e) Cohabitant(e) légal(e) Divorcé(e) Veuf(ve) Séparé (de fait…" at bounding box center [384, 302] width 612 height 47
select select "single"
click at [78, 280] on select "Célibataire Marié(e) Cohabitant(e) légal(e) Divorcé(e) Veuf(ve) Séparé (de fait…" at bounding box center [384, 302] width 612 height 47
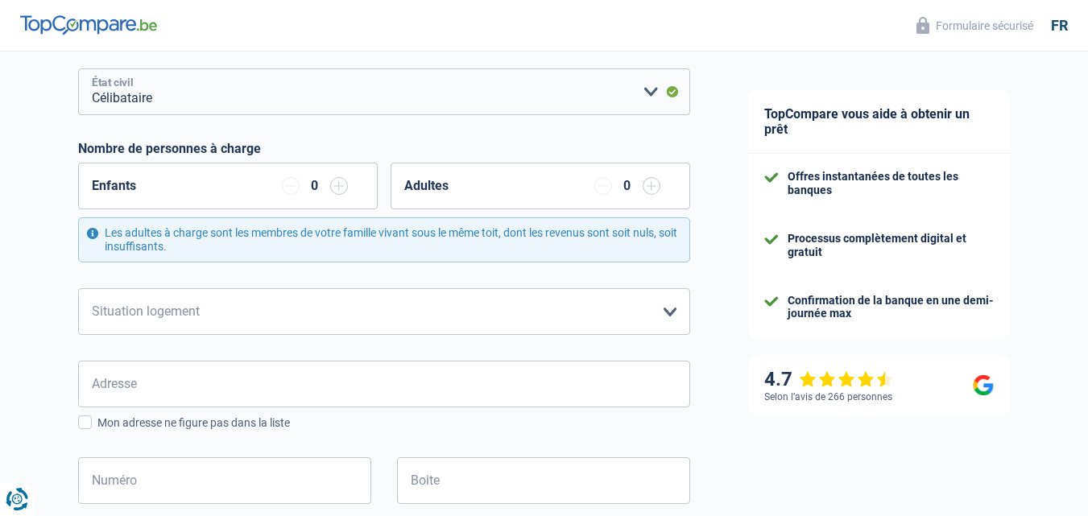
scroll to position [242, 0]
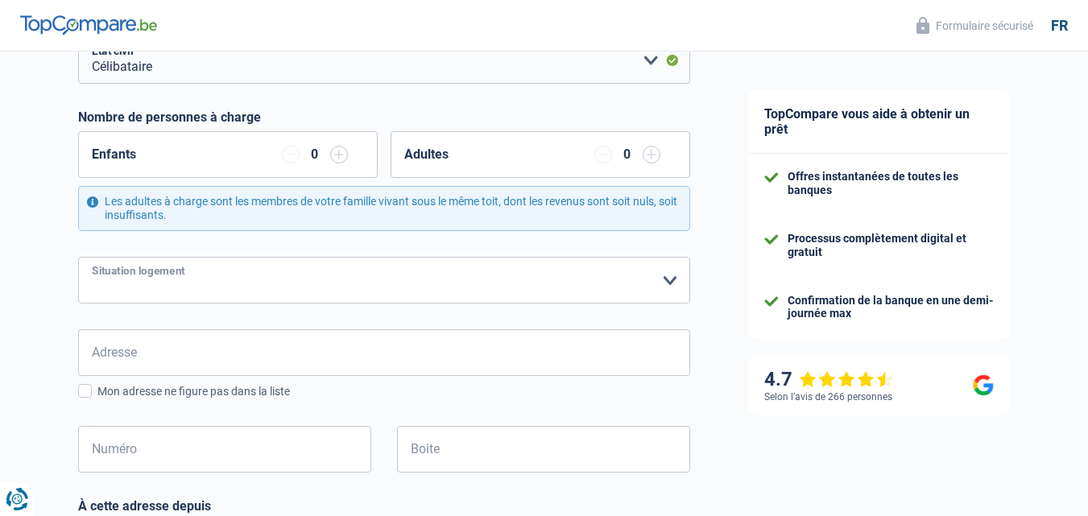
click at [673, 280] on select "Locataire Propriétaire avec prêt hypothécaire Propriétaire sans prêt hypothécai…" at bounding box center [384, 280] width 612 height 47
select select "liveWithParents"
click at [78, 258] on select "Locataire Propriétaire avec prêt hypothécaire Propriétaire sans prêt hypothécai…" at bounding box center [384, 280] width 612 height 47
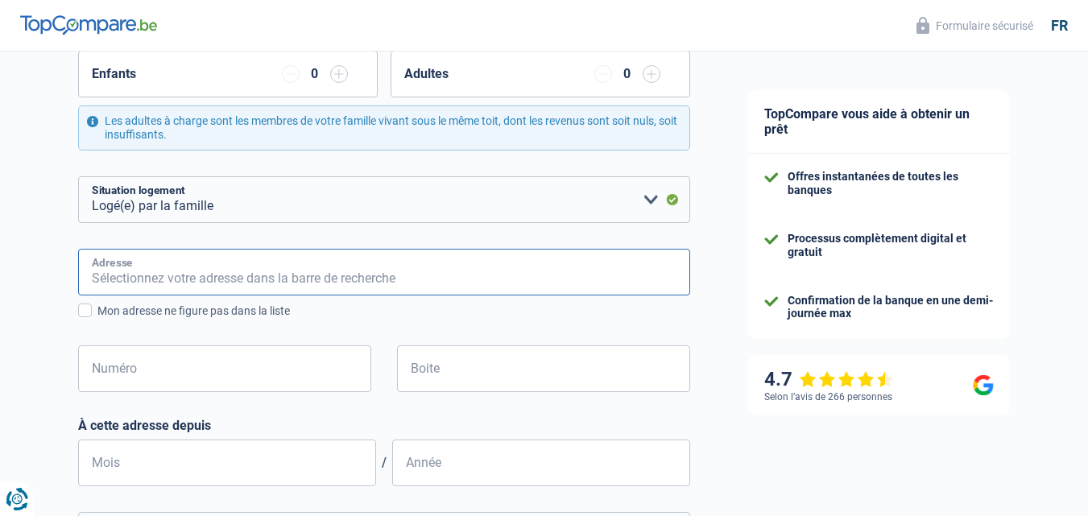
click at [260, 281] on input "Adresse" at bounding box center [384, 272] width 612 height 47
type input "3 De biber"
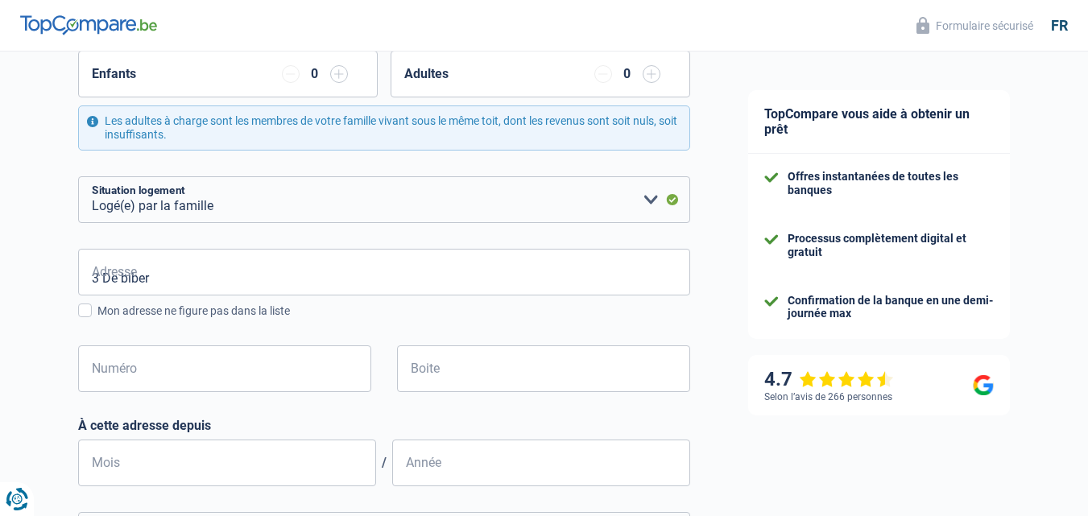
type input "Belgique"
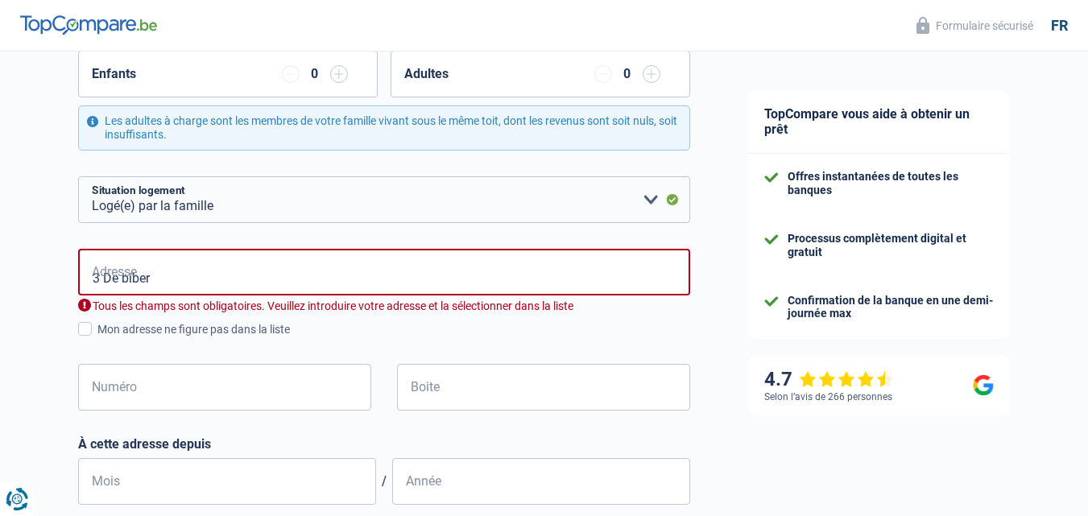
type input "Belgique"
click at [103, 280] on input "3 De biber" at bounding box center [384, 272] width 612 height 47
type input "Rue de Biber, 4540, Amay, BE"
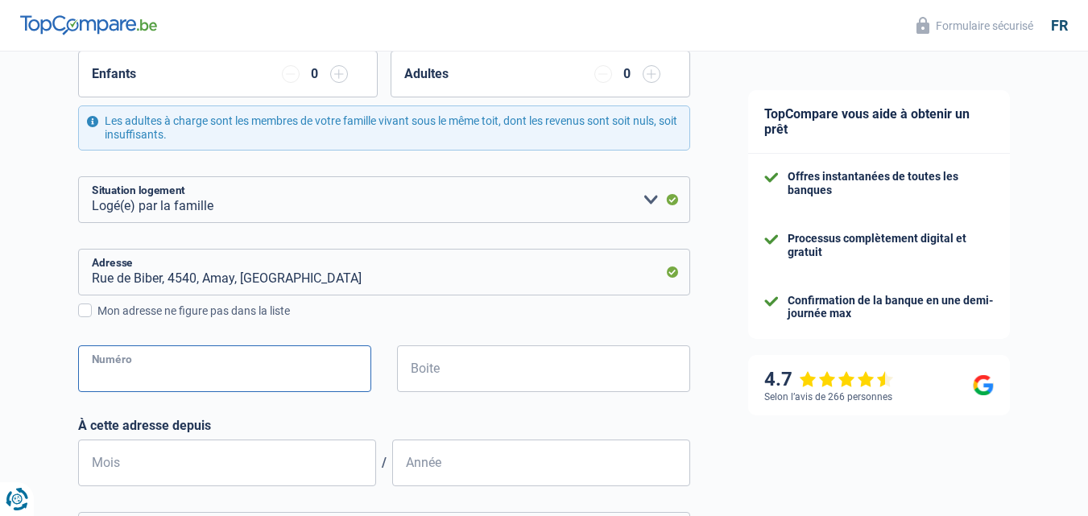
click at [178, 373] on input "Numéro" at bounding box center [224, 369] width 293 height 47
type input "3"
click at [508, 375] on input "Boite" at bounding box center [543, 369] width 293 height 47
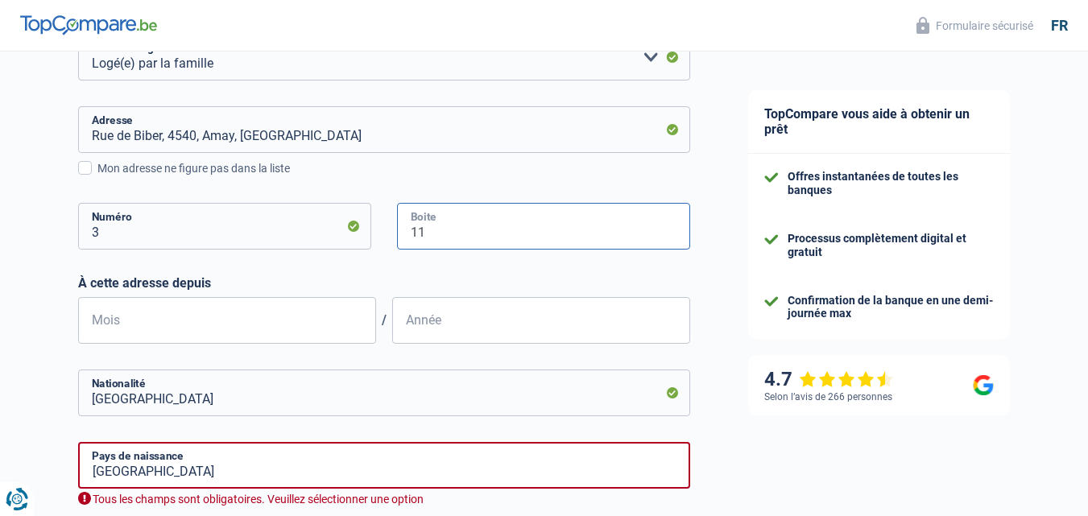
scroll to position [483, 0]
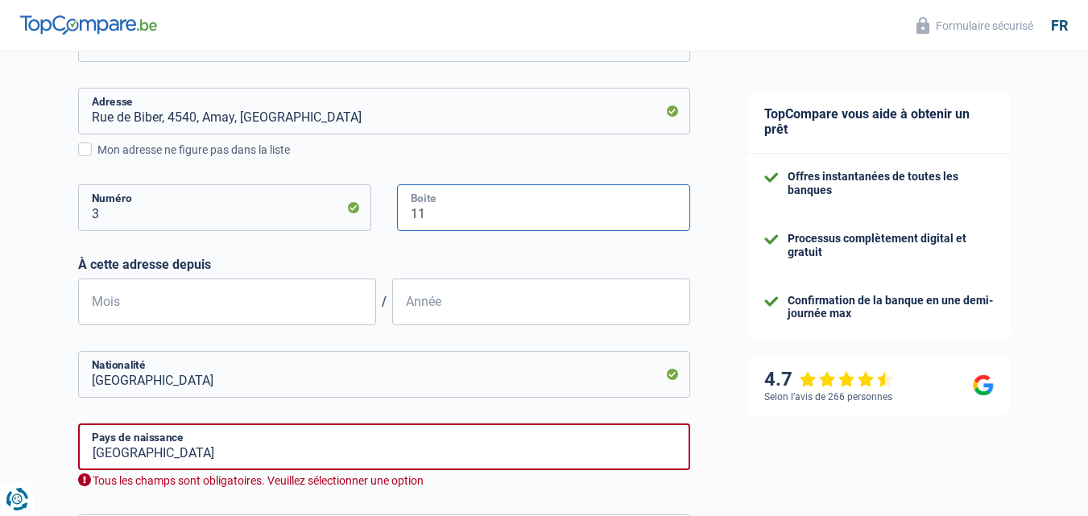
type input "11"
click at [178, 314] on input "Mois" at bounding box center [227, 302] width 298 height 47
type input "01"
click at [451, 316] on input "Année" at bounding box center [541, 302] width 298 height 47
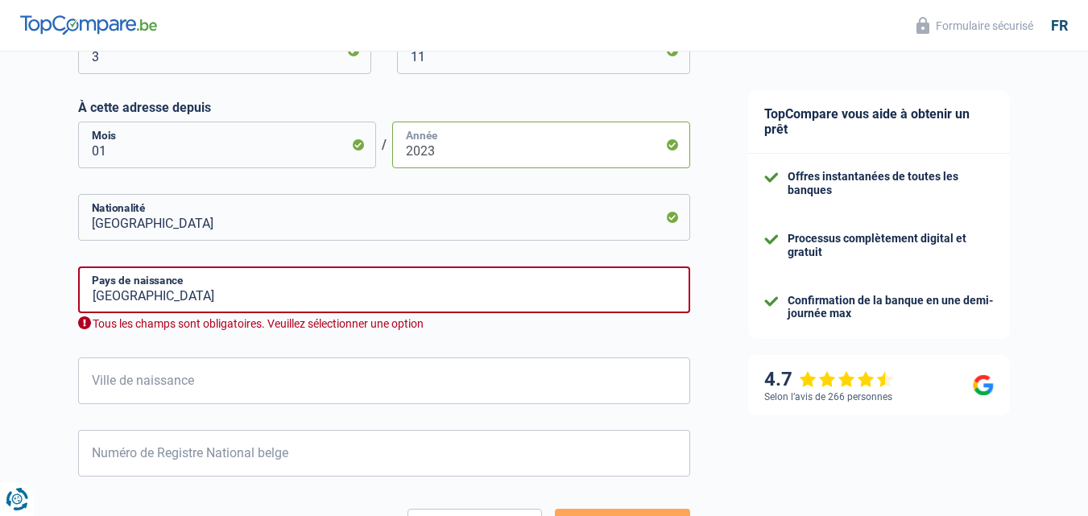
scroll to position [644, 0]
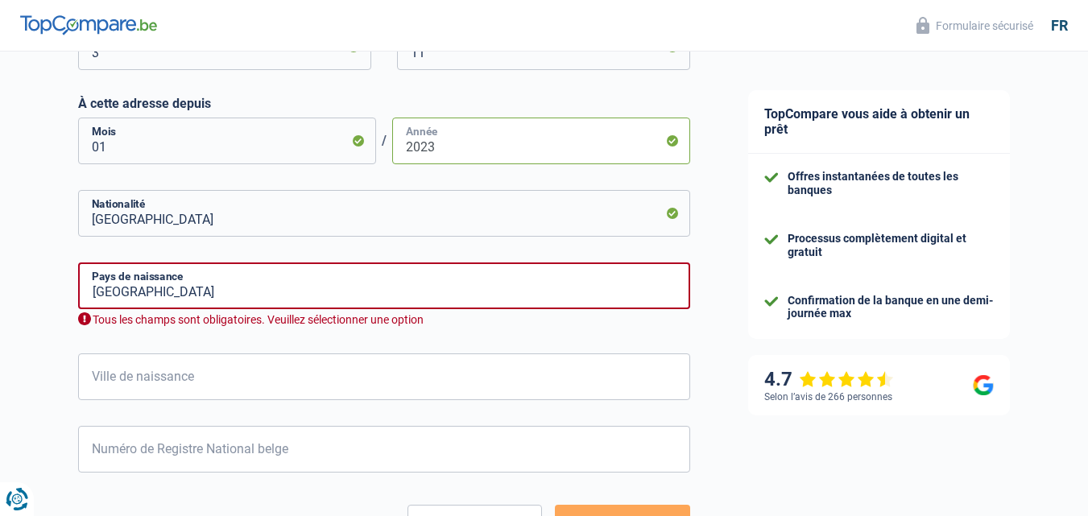
type input "2023"
click at [588, 300] on input "Belgique" at bounding box center [384, 286] width 612 height 47
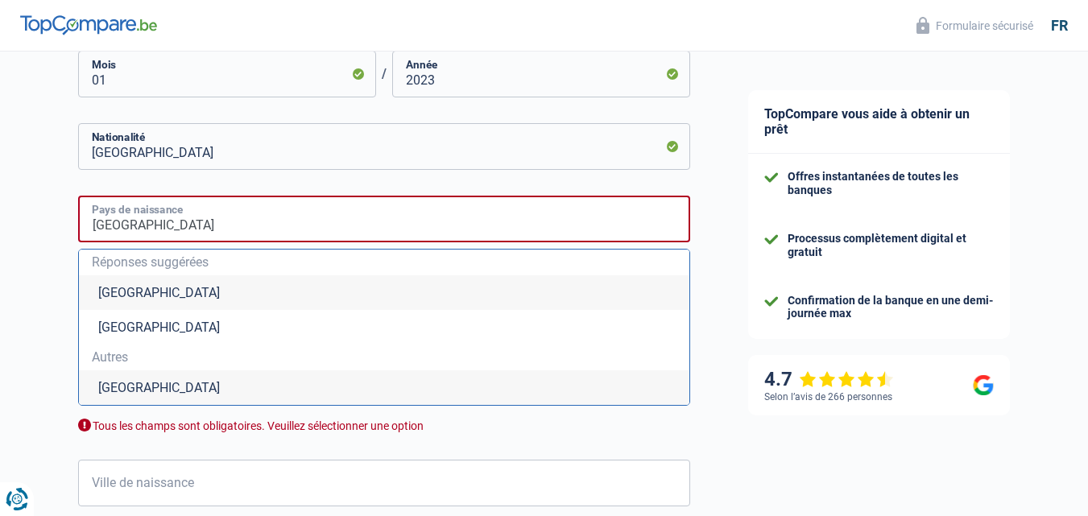
scroll to position [806, 0]
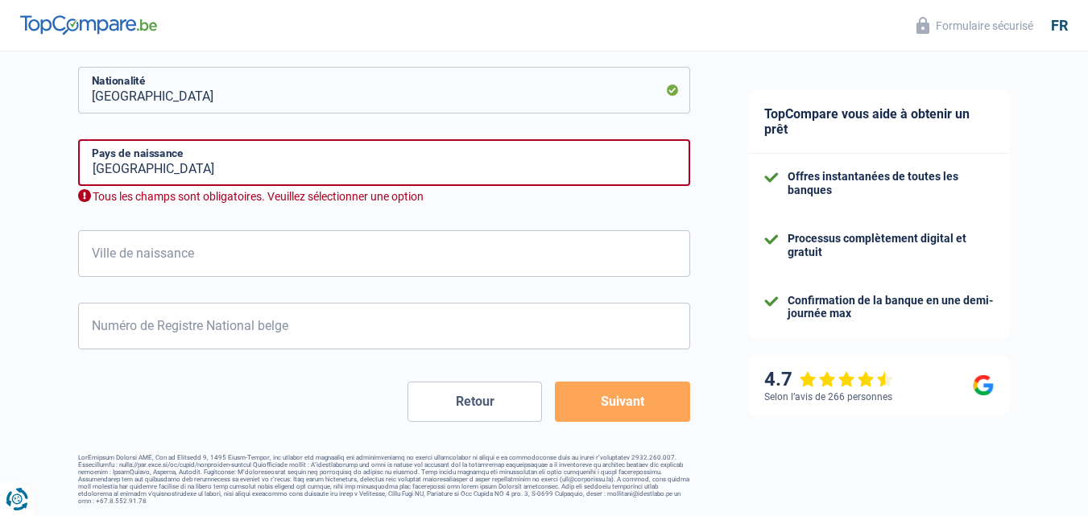
scroll to position [768, 0]
click at [152, 172] on input "Belgique" at bounding box center [384, 162] width 612 height 47
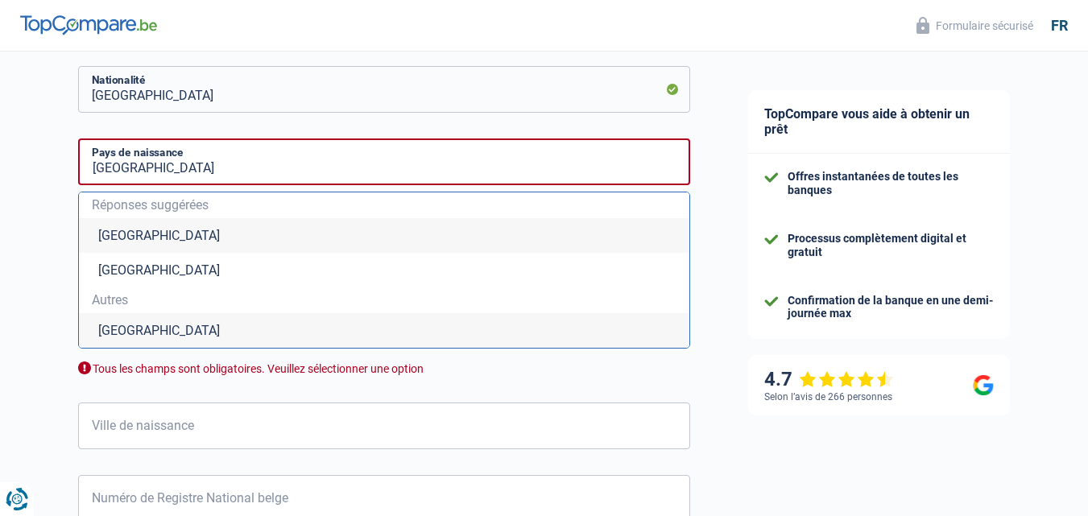
click at [139, 232] on li "Belgique" at bounding box center [384, 235] width 611 height 35
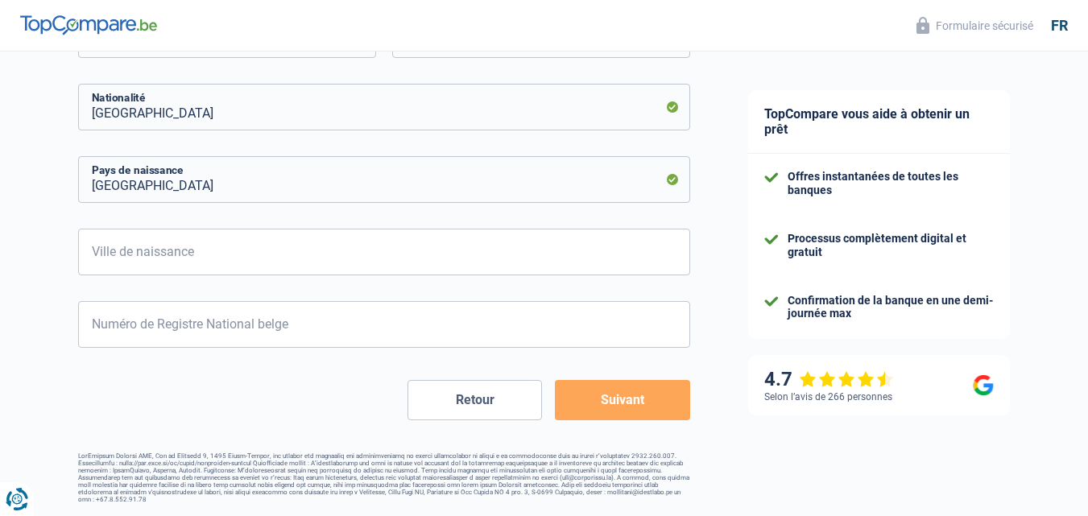
scroll to position [750, 0]
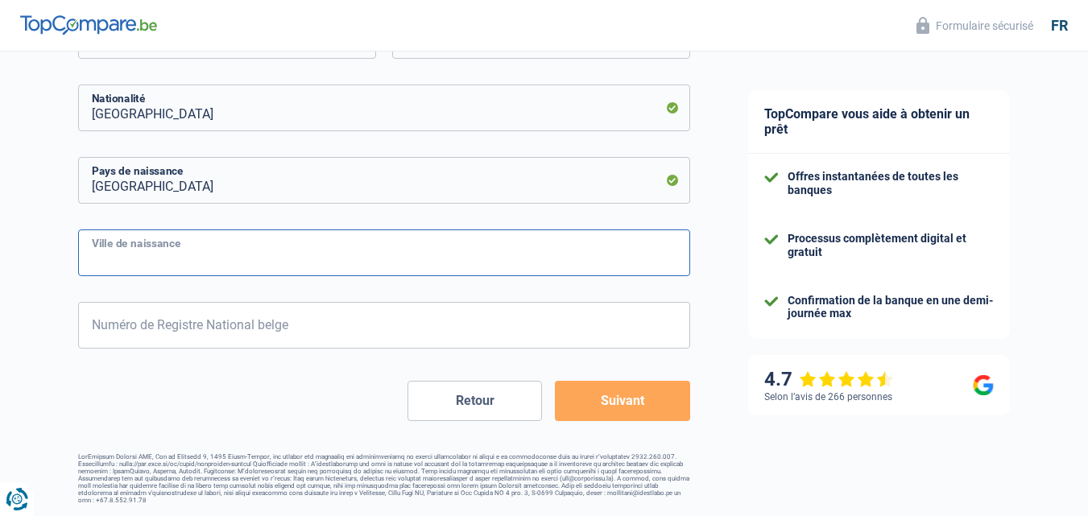
click at [349, 255] on input "Ville de naissance" at bounding box center [384, 253] width 612 height 47
type input "Seraing"
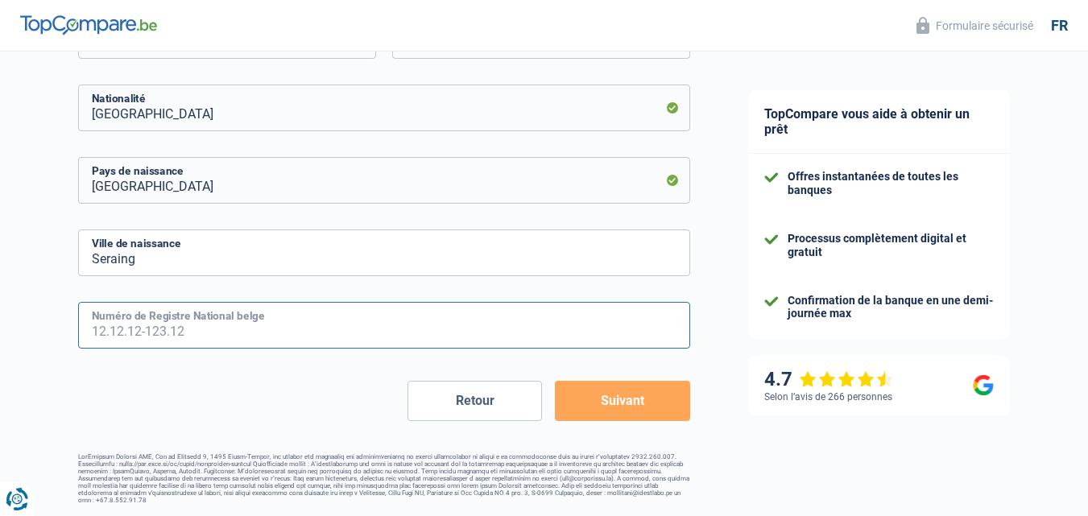
click at [352, 323] on input "Numéro de Registre National belge" at bounding box center [384, 325] width 612 height 47
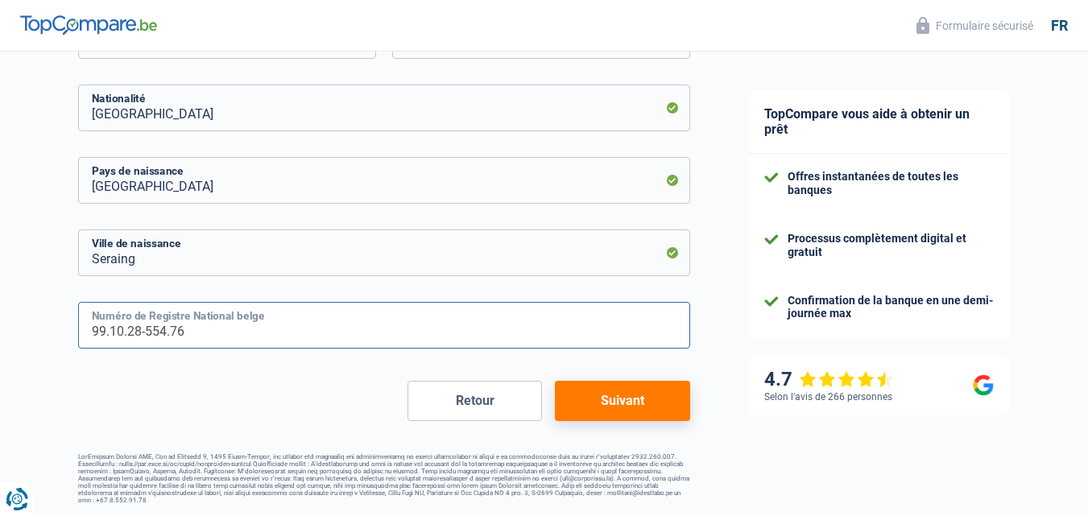
type input "99.10.28-554.76"
click at [626, 400] on button "Suivant" at bounding box center [622, 401] width 135 height 40
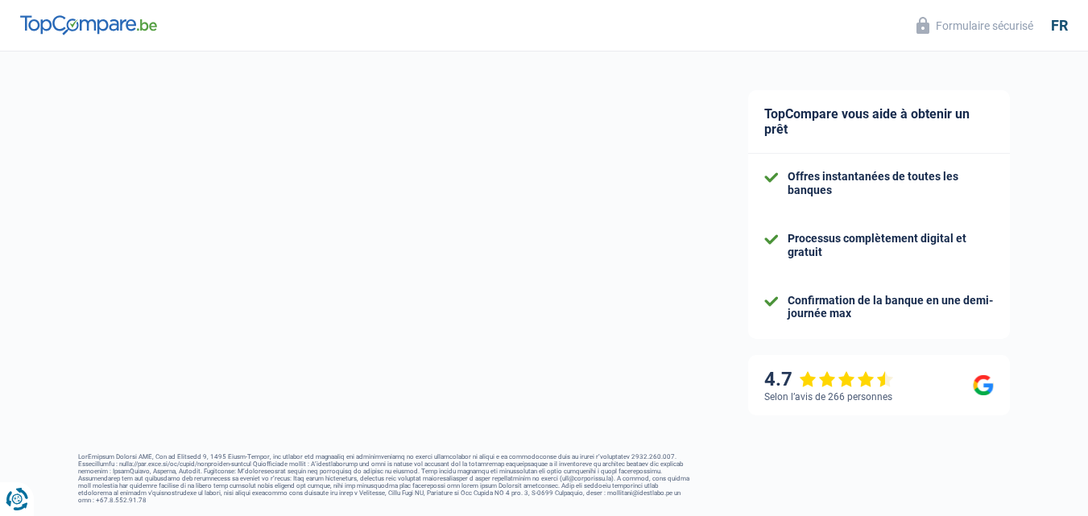
select select "netSalary"
select select "mealVouchers"
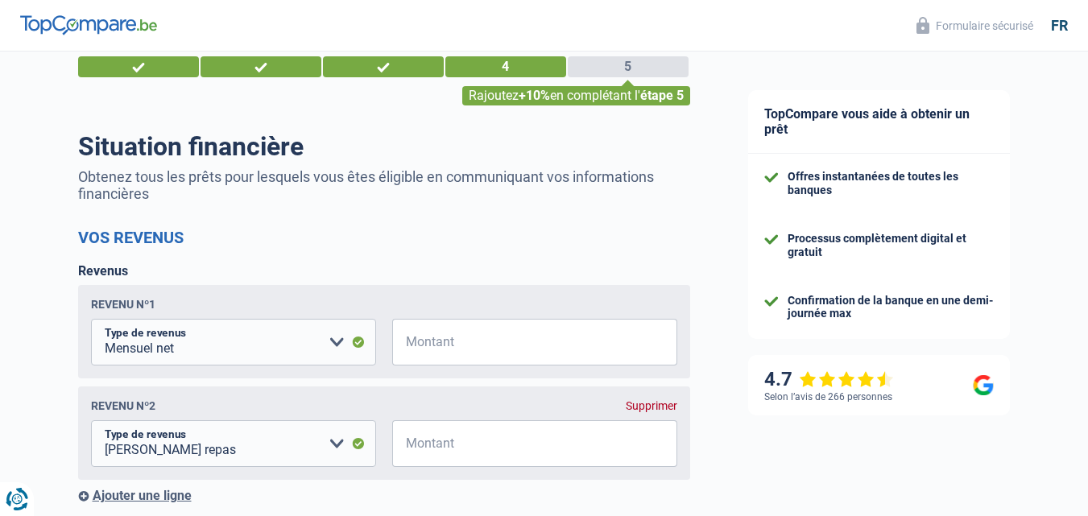
scroll to position [81, 0]
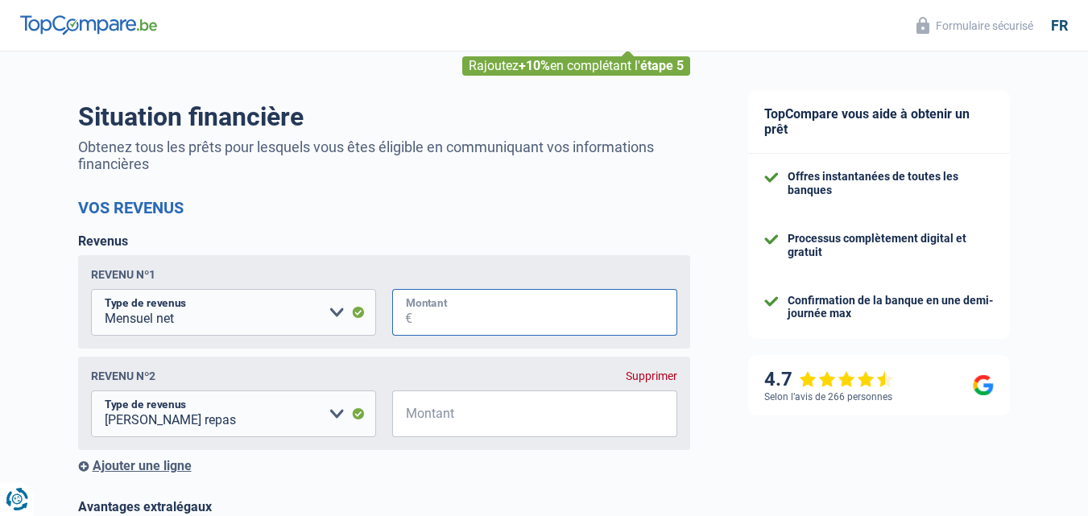
click at [480, 317] on input "Montant" at bounding box center [544, 312] width 265 height 47
click at [333, 415] on select "Allocation d'handicap Allocations chômage Allocations familiales Chèques repas …" at bounding box center [233, 414] width 285 height 47
click at [600, 320] on input "Montant" at bounding box center [544, 312] width 265 height 47
click at [446, 324] on input "Montant" at bounding box center [544, 312] width 265 height 47
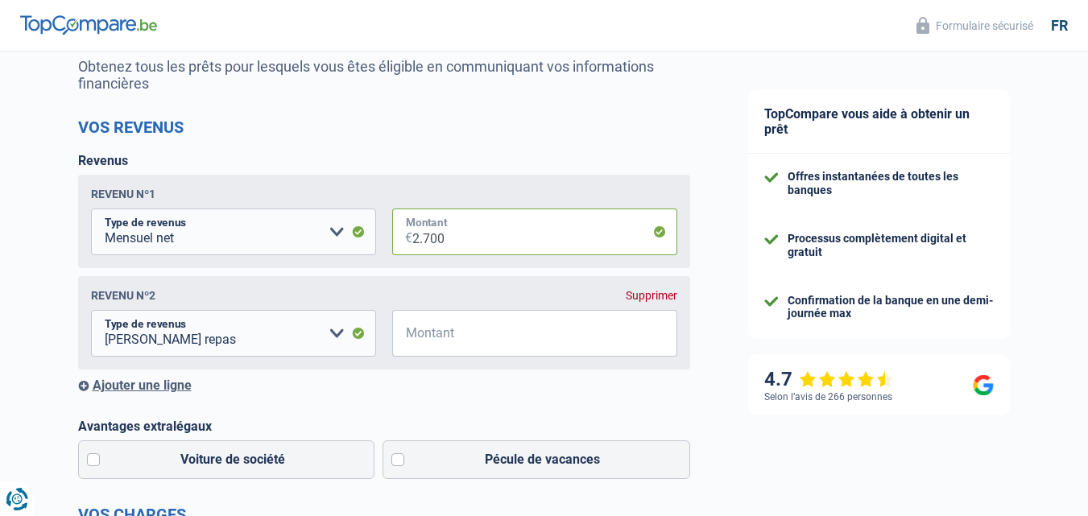
type input "2.700"
click at [488, 338] on input "Montant" at bounding box center [544, 333] width 265 height 47
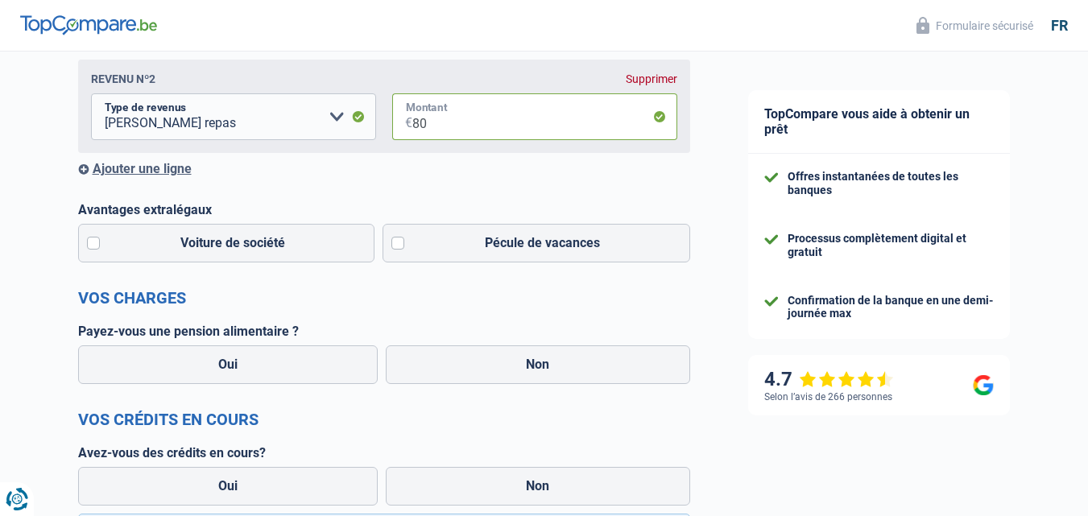
scroll to position [403, 0]
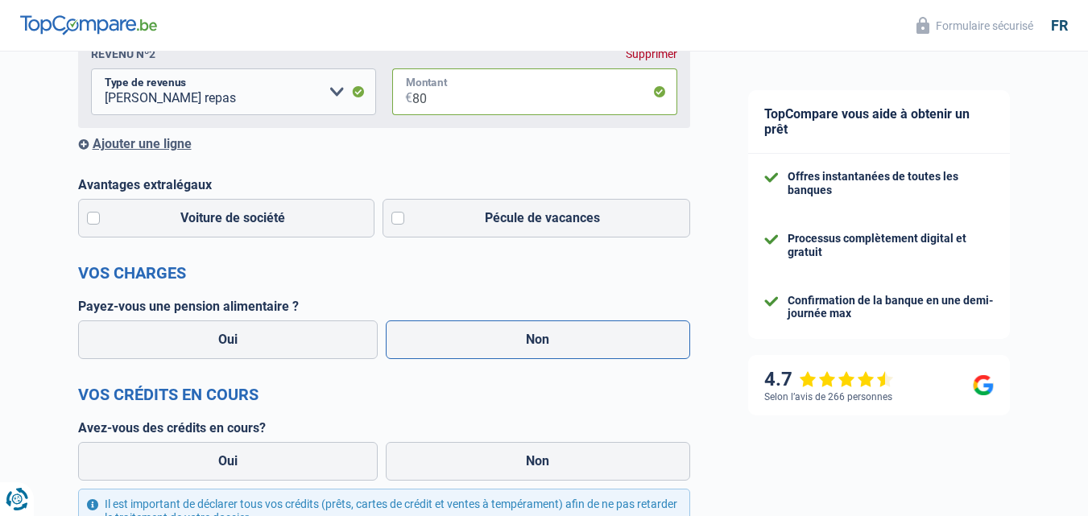
type input "80"
click at [497, 351] on label "Non" at bounding box center [538, 340] width 304 height 39
click at [497, 351] on input "Non" at bounding box center [538, 340] width 304 height 39
radio input "true"
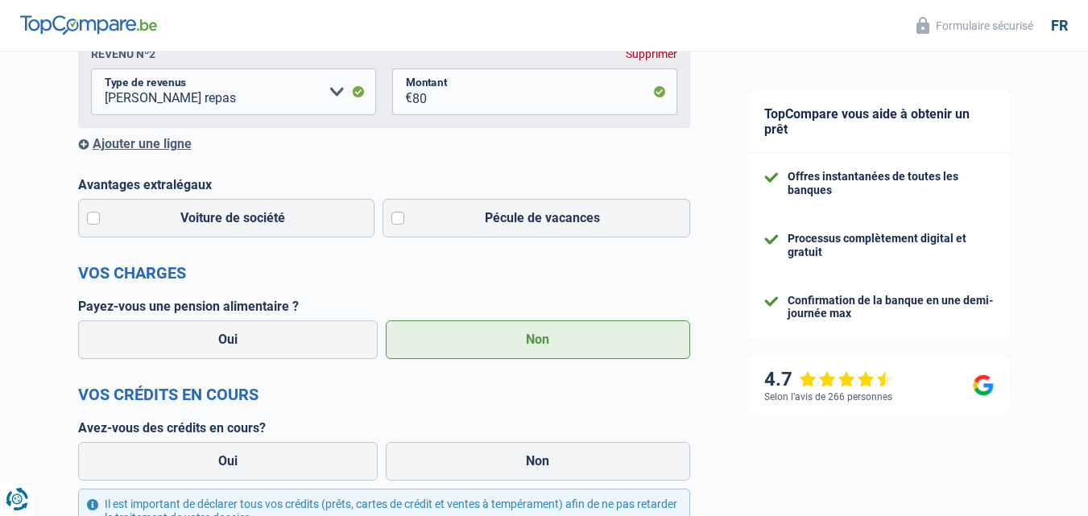
scroll to position [483, 0]
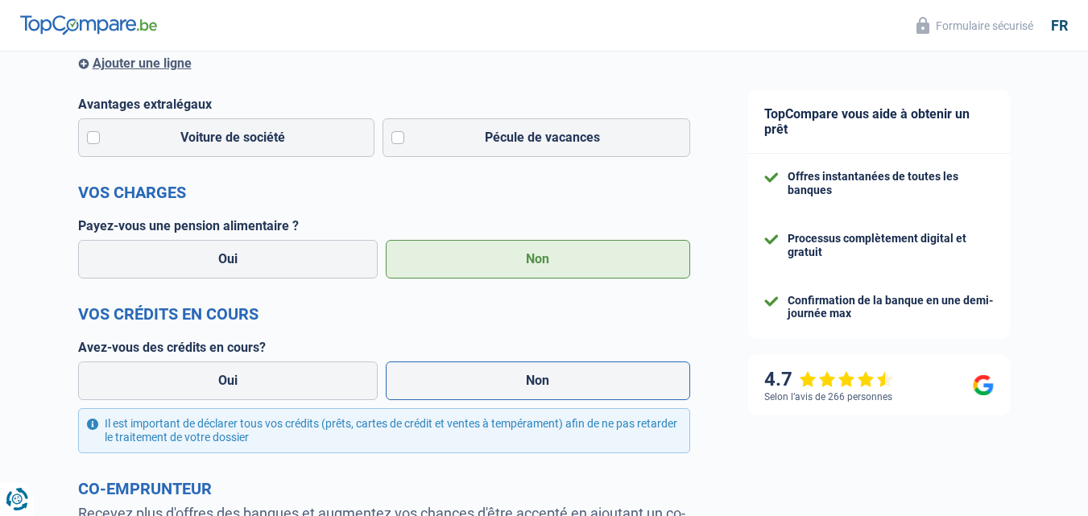
click at [536, 383] on label "Non" at bounding box center [538, 381] width 304 height 39
click at [536, 383] on input "Non" at bounding box center [538, 381] width 304 height 39
radio input "true"
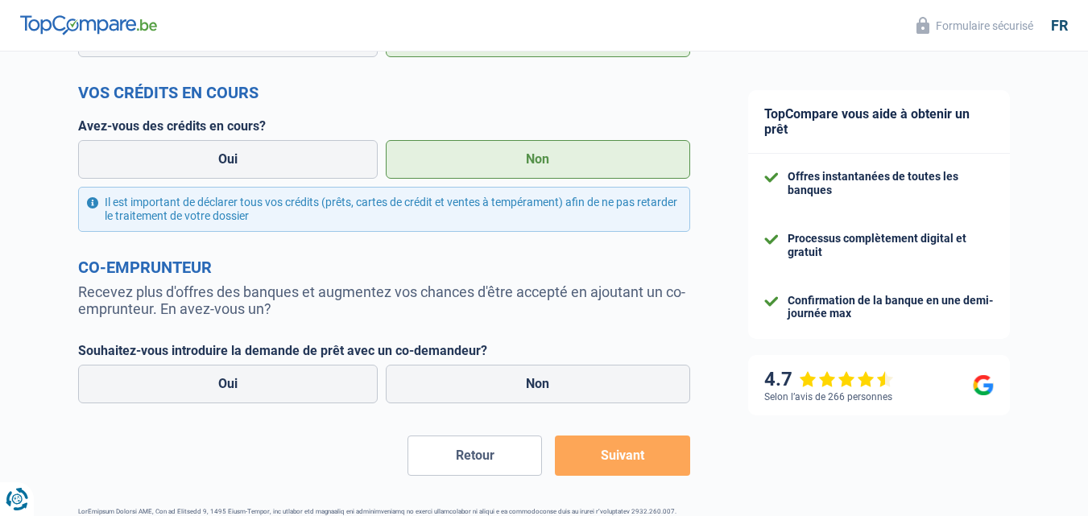
scroll to position [725, 0]
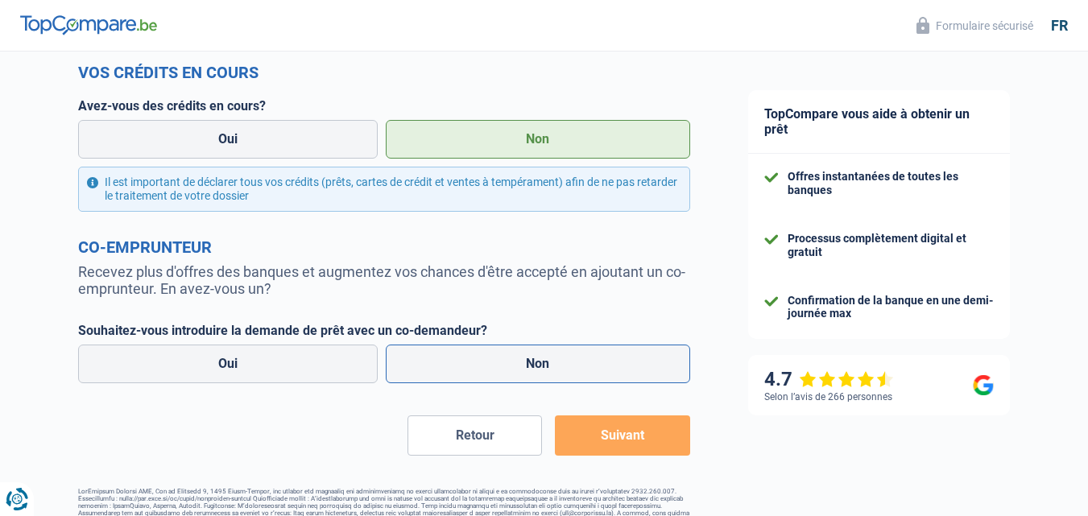
click at [584, 364] on label "Non" at bounding box center [538, 364] width 304 height 39
click at [584, 364] on input "Non" at bounding box center [538, 364] width 304 height 39
radio input "true"
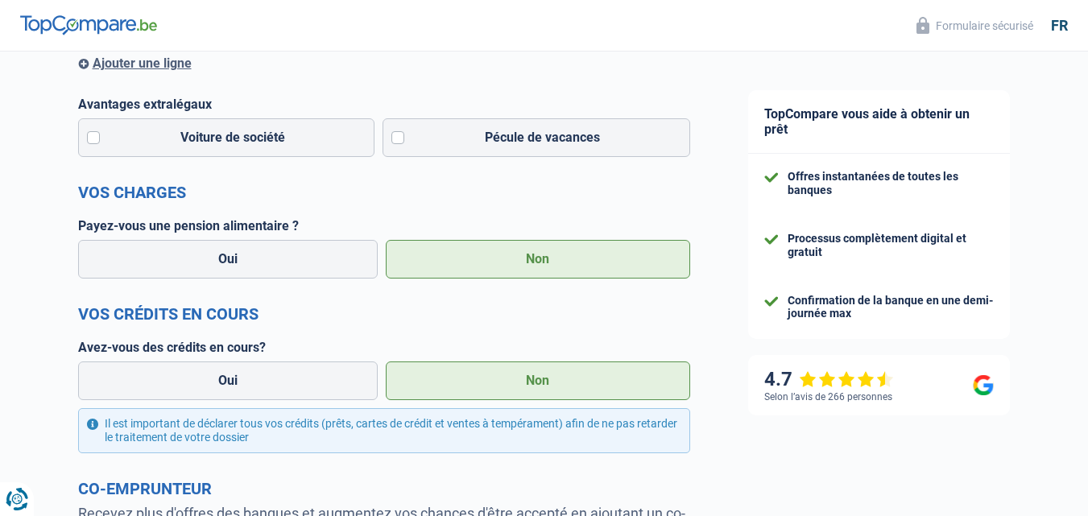
scroll to position [403, 0]
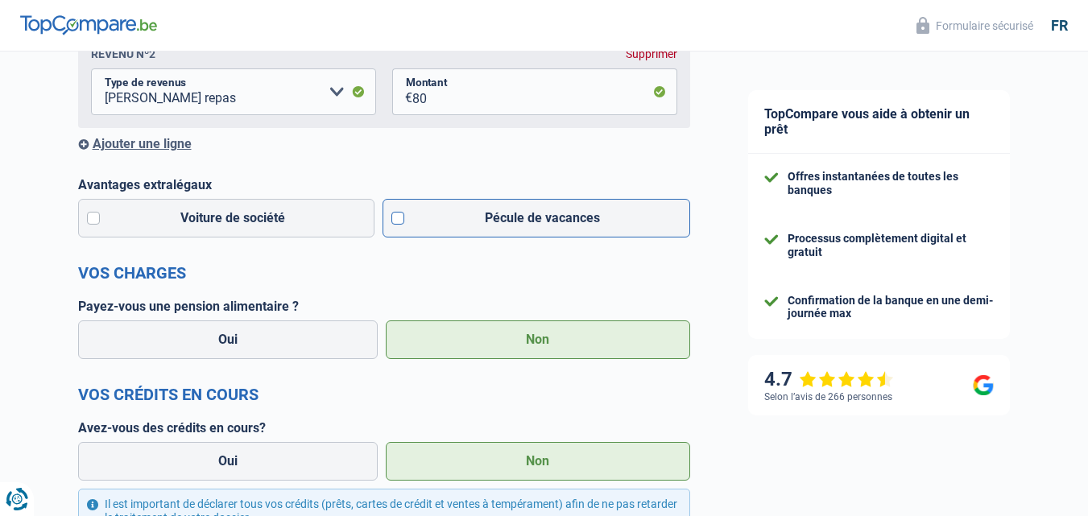
click at [399, 223] on label "Pécule de vacances" at bounding box center [537, 218] width 308 height 39
click at [399, 223] on input "Pécule de vacances" at bounding box center [537, 218] width 308 height 39
checkbox input "true"
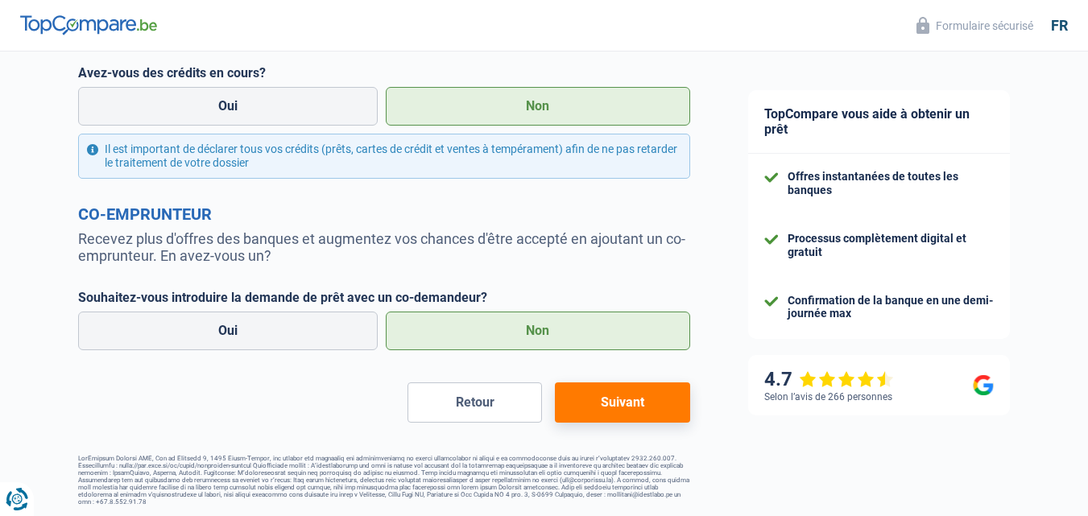
scroll to position [763, 0]
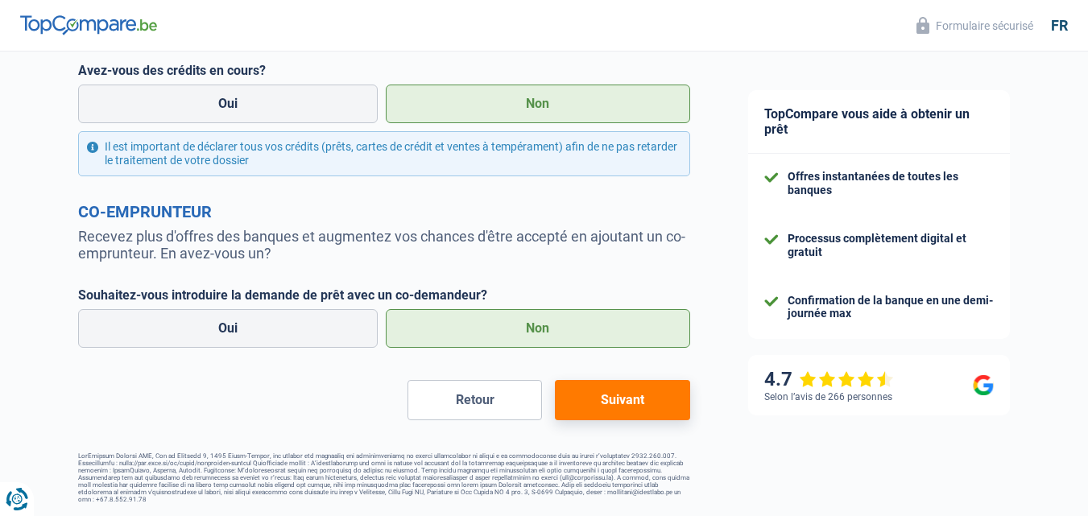
click at [607, 401] on button "Suivant" at bounding box center [622, 400] width 135 height 40
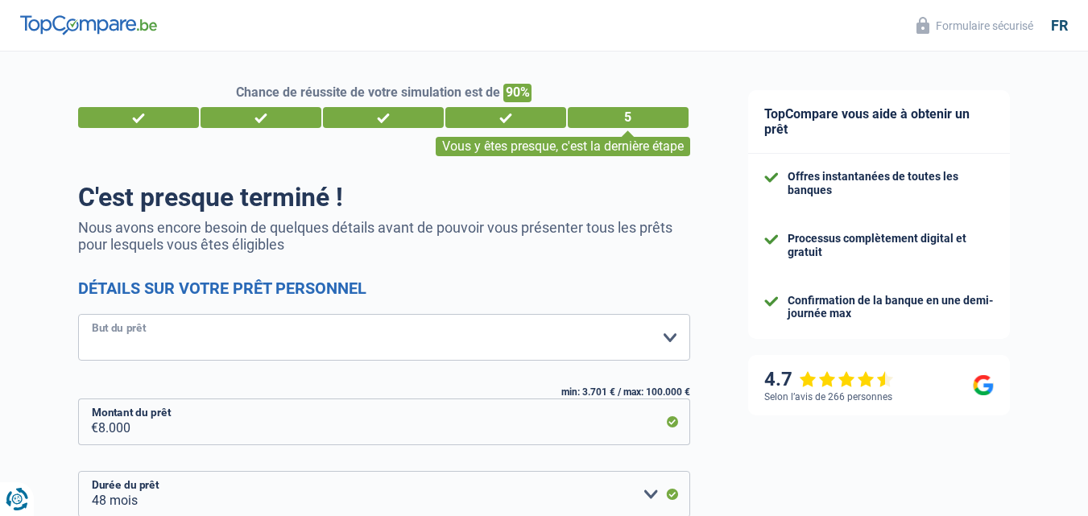
click at [669, 342] on select "Confort maison: meubles, textile, peinture, électroménager, outillage non-profe…" at bounding box center [384, 337] width 612 height 47
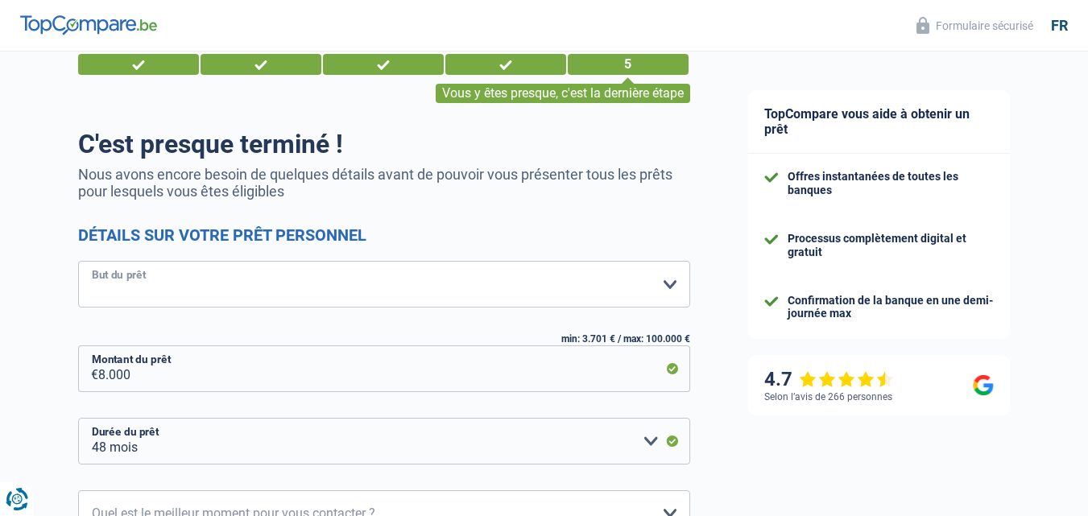
scroll to position [81, 0]
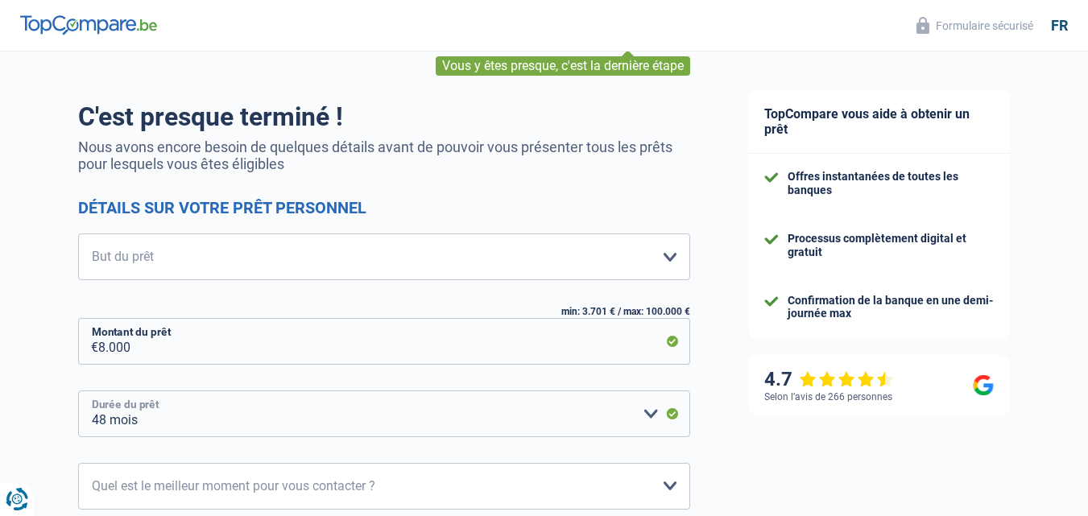
click at [649, 415] on select "12 mois 18 mois 24 mois 30 mois 36 mois 42 mois 48 mois Veuillez sélectionner u…" at bounding box center [384, 414] width 612 height 47
select select "36"
click at [78, 391] on select "12 mois 18 mois 24 mois 30 mois 36 mois 42 mois 48 mois Veuillez sélectionner u…" at bounding box center [384, 414] width 612 height 47
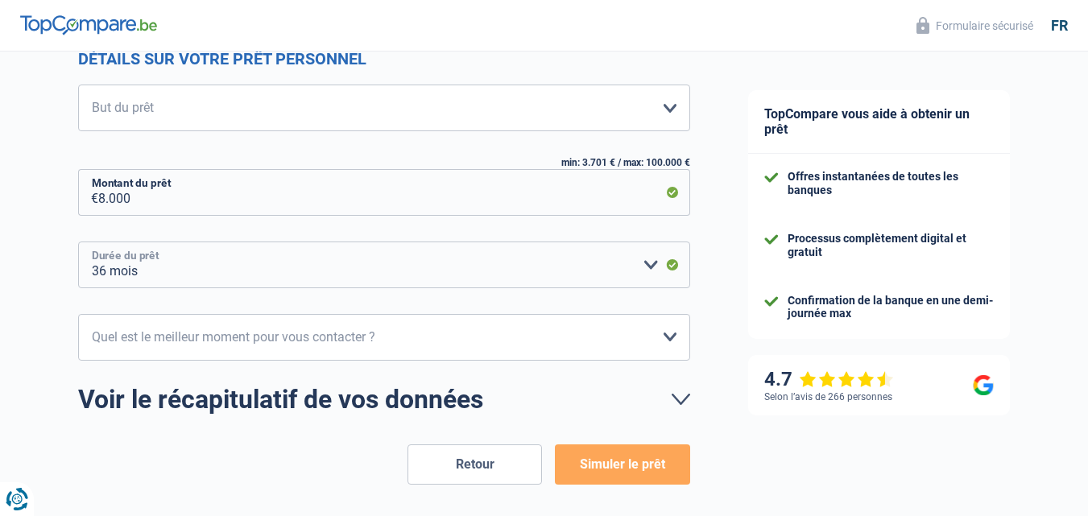
scroll to position [242, 0]
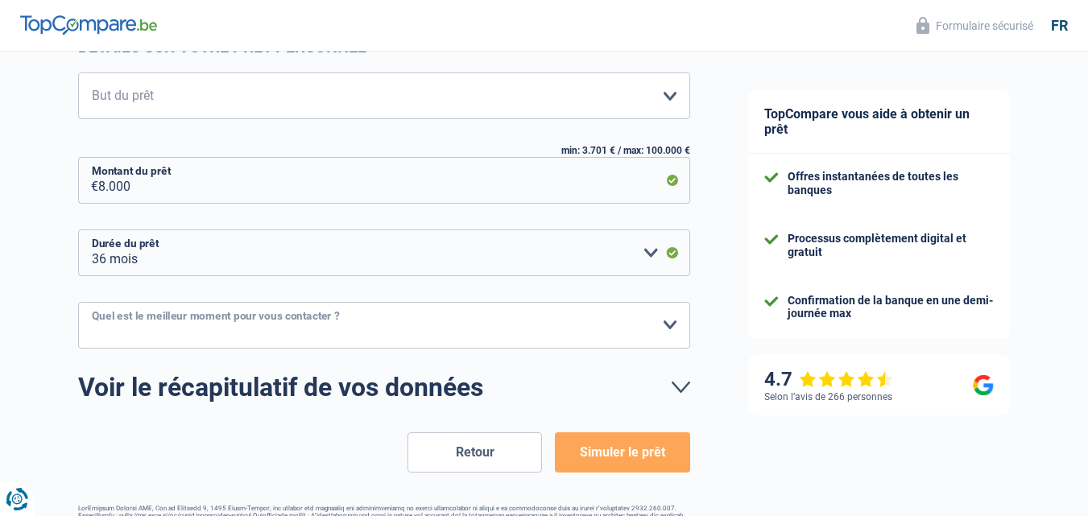
click at [673, 329] on select "10h-12h 12h-14h 14h-16h 16h-18h Veuillez sélectionner une option" at bounding box center [384, 325] width 612 height 47
select select "10-12"
click at [78, 303] on select "10h-12h 12h-14h 14h-16h 16h-18h Veuillez sélectionner une option" at bounding box center [384, 325] width 612 height 47
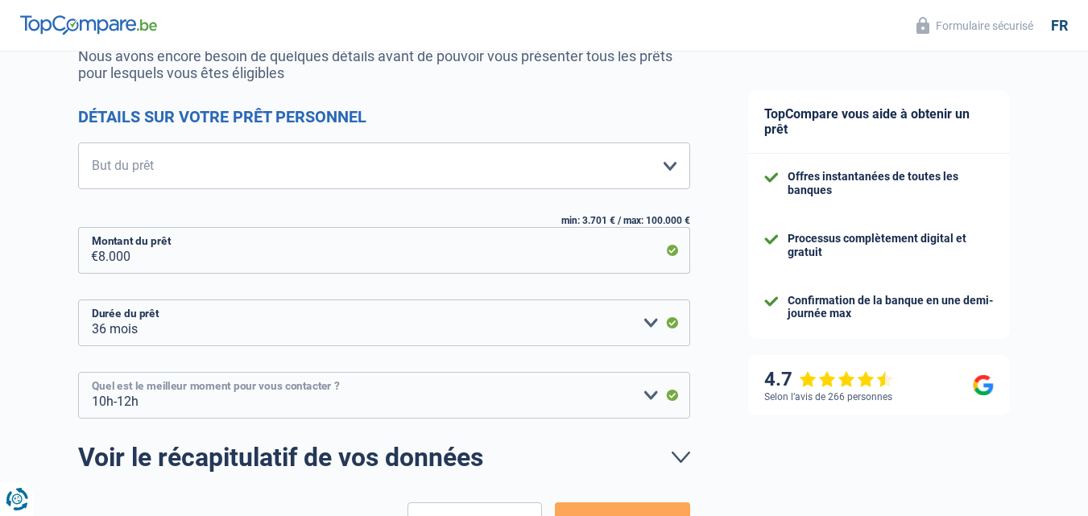
scroll to position [161, 0]
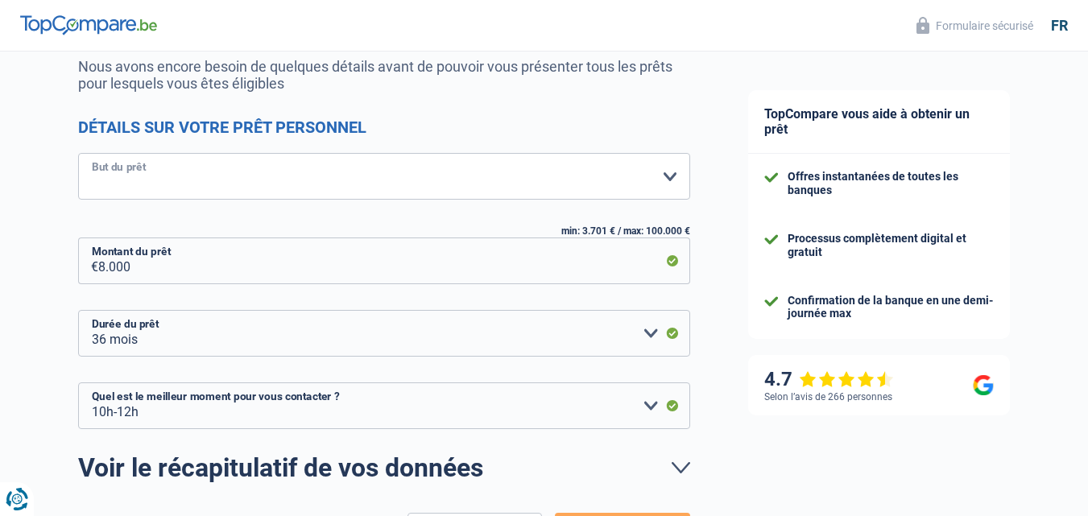
click at [667, 179] on select "Confort maison: meubles, textile, peinture, électroménager, outillage non-profe…" at bounding box center [384, 176] width 612 height 47
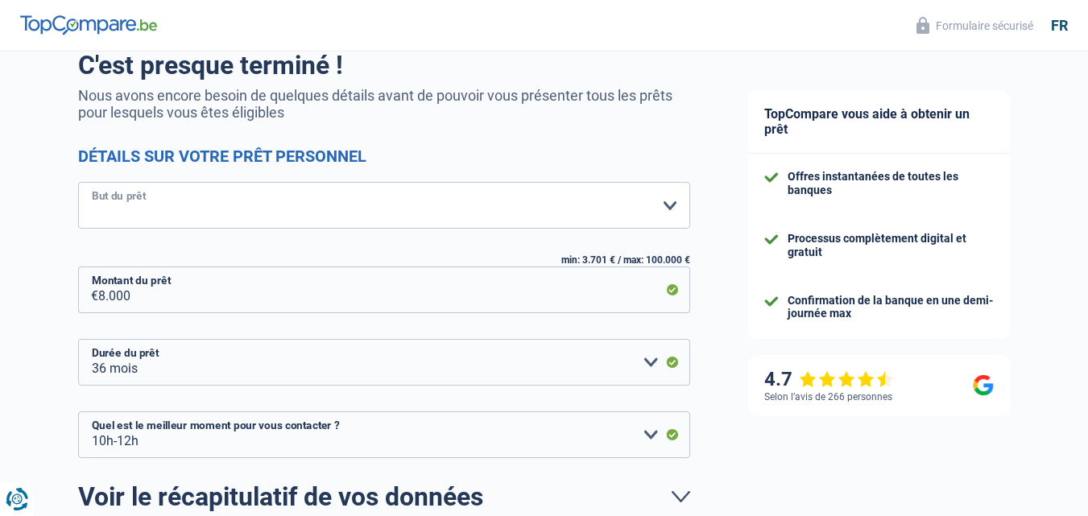
click at [671, 205] on select "Confort maison: meubles, textile, peinture, électroménager, outillage non-profe…" at bounding box center [384, 205] width 612 height 47
click at [78, 184] on select "Confort maison: meubles, textile, peinture, électroménager, outillage non-profe…" at bounding box center [384, 205] width 612 height 47
click at [650, 206] on select "Confort maison: meubles, textile, peinture, électroménager, outillage non-profe…" at bounding box center [384, 205] width 612 height 47
click at [78, 184] on select "Confort maison: meubles, textile, peinture, électroménager, outillage non-profe…" at bounding box center [384, 205] width 612 height 47
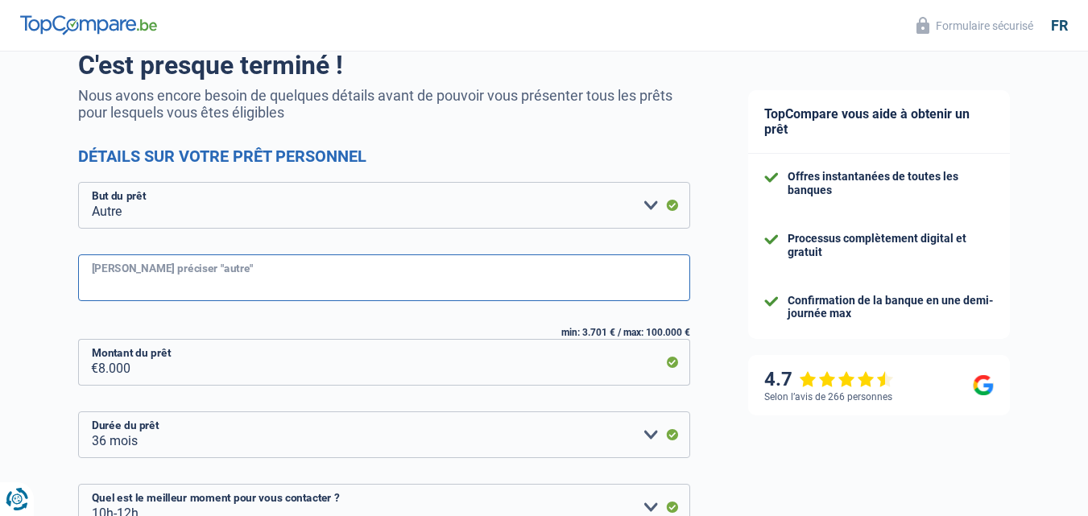
click at [441, 286] on input "Veuillez préciser "autre"" at bounding box center [384, 278] width 612 height 47
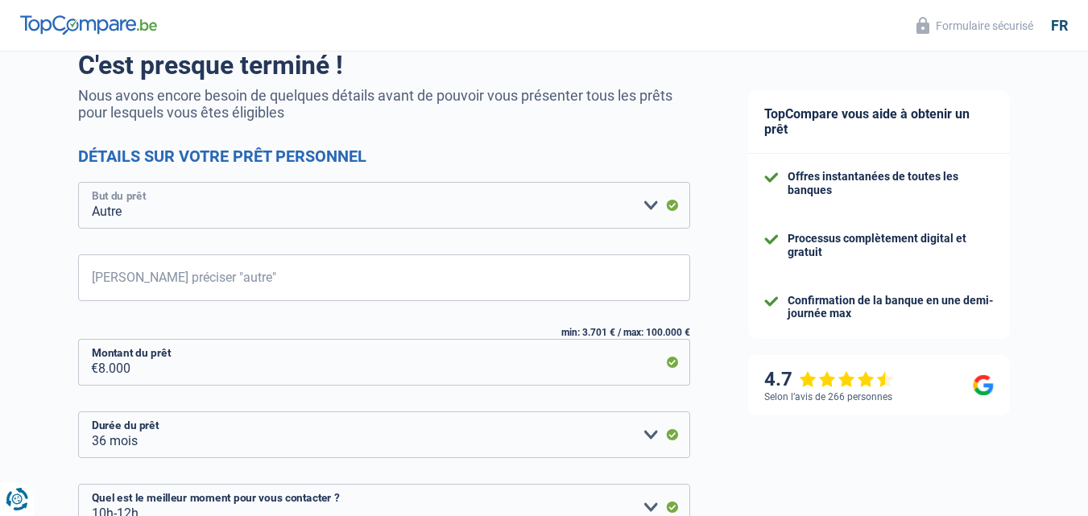
click at [647, 205] on select "Confort maison: meubles, textile, peinture, électroménager, outillage non-profe…" at bounding box center [384, 205] width 612 height 47
select select "car"
click at [78, 184] on select "Confort maison: meubles, textile, peinture, électroménager, outillage non-profe…" at bounding box center [384, 205] width 612 height 47
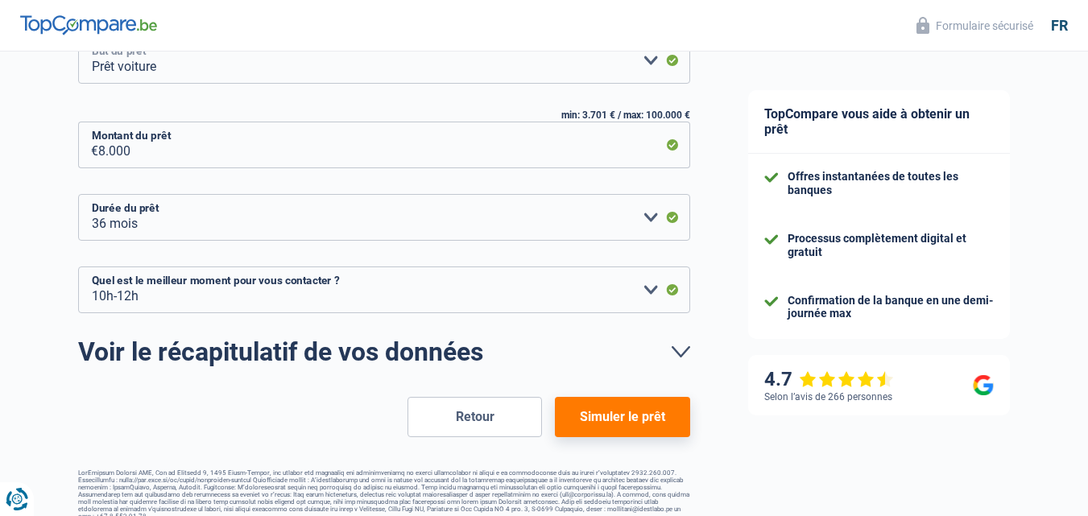
scroll to position [293, 0]
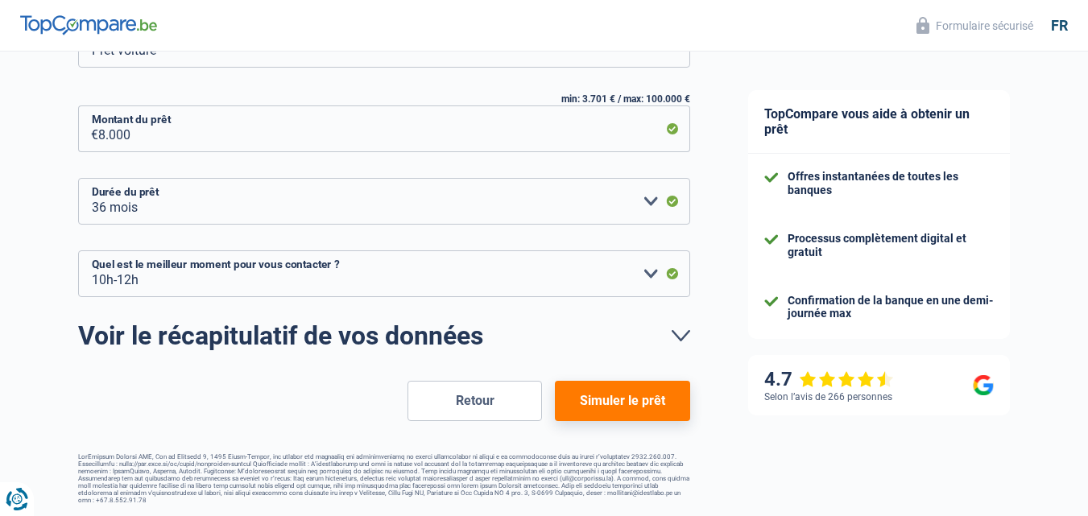
click at [627, 402] on button "Simuler le prêt" at bounding box center [622, 401] width 135 height 40
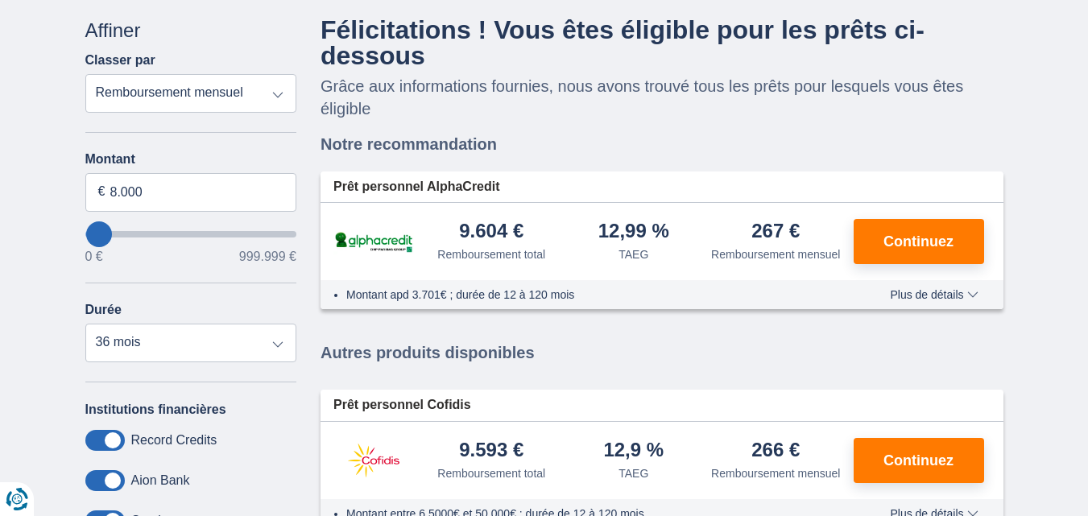
scroll to position [242, 0]
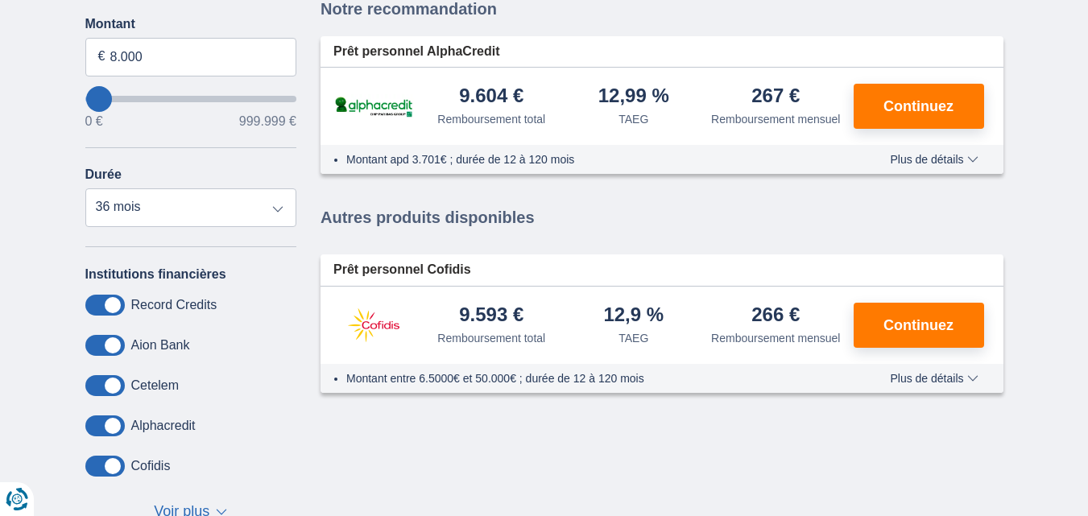
drag, startPoint x: 930, startPoint y: 320, endPoint x: 934, endPoint y: 260, distance: 59.8
click at [929, 318] on span "Continuez" at bounding box center [919, 325] width 70 height 14
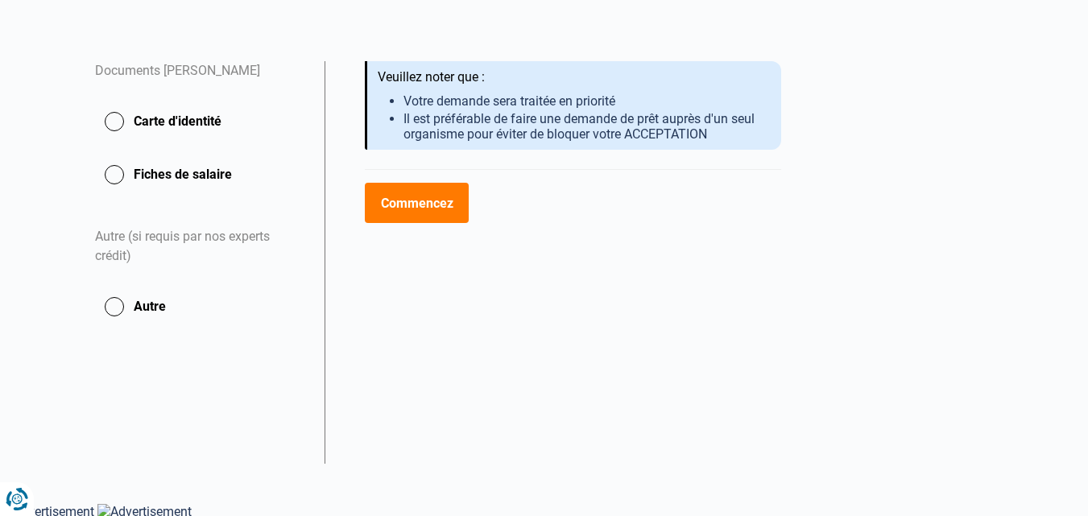
scroll to position [280, 0]
click at [414, 204] on button "Commencez" at bounding box center [417, 201] width 104 height 40
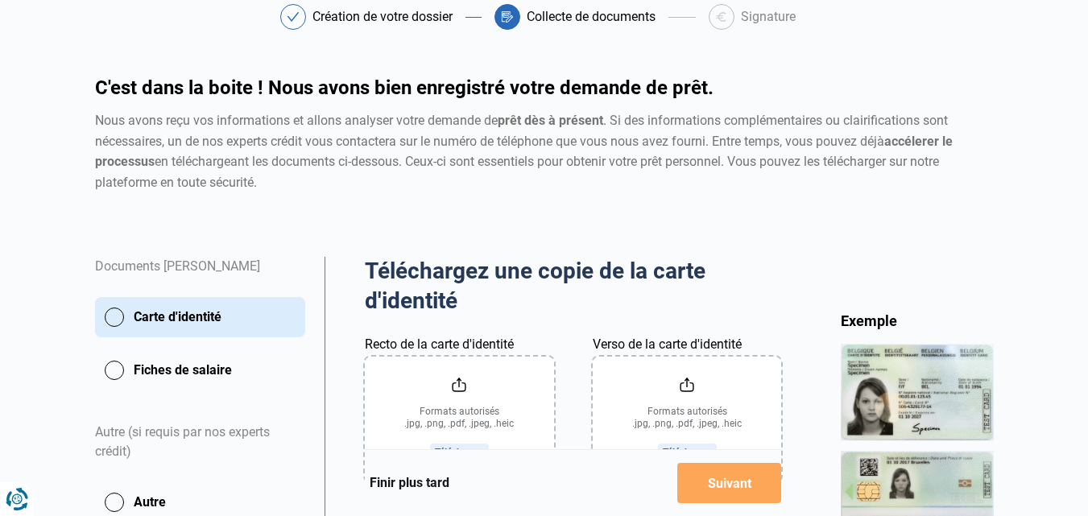
scroll to position [161, 0]
